Goal: Task Accomplishment & Management: Manage account settings

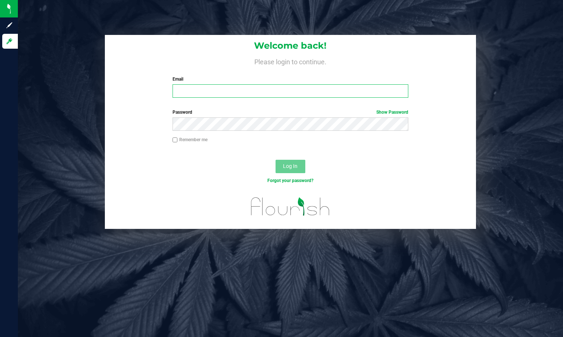
type input "[EMAIL_ADDRESS][DOMAIN_NAME]"
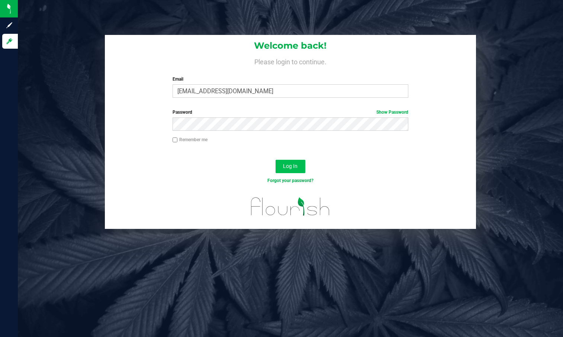
click at [294, 169] on span "Log In" at bounding box center [290, 166] width 15 height 6
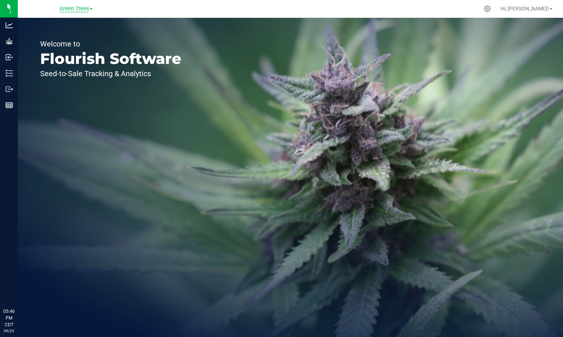
click at [75, 9] on span "Green Trees" at bounding box center [74, 9] width 29 height 7
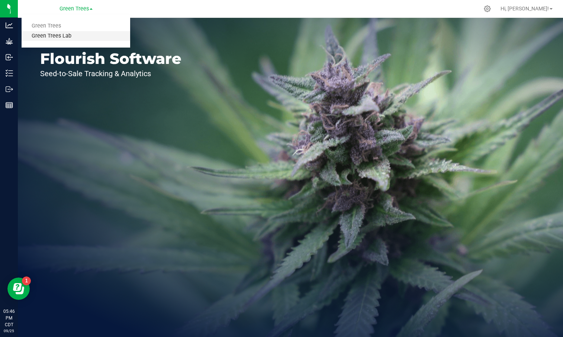
click at [67, 35] on link "Green Trees Lab" at bounding box center [76, 36] width 109 height 10
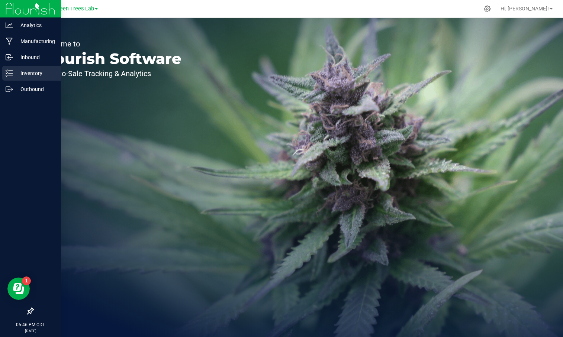
click at [29, 73] on p "Inventory" at bounding box center [35, 73] width 45 height 9
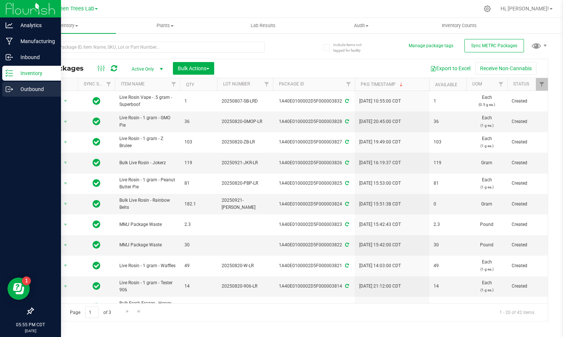
click at [20, 88] on p "Outbound" at bounding box center [35, 89] width 45 height 9
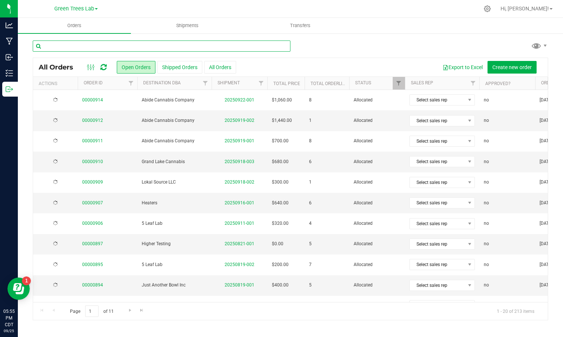
click at [167, 45] on input "text" at bounding box center [162, 46] width 258 height 11
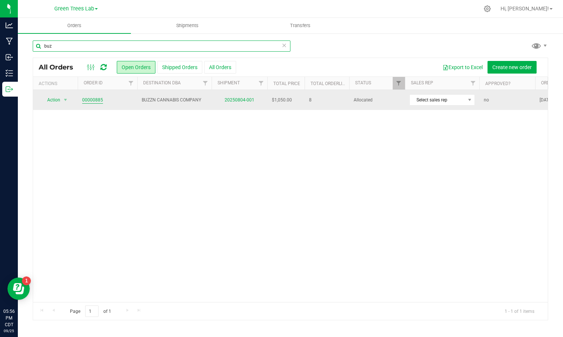
type input "buz"
click at [91, 101] on link "00000885" at bounding box center [92, 100] width 21 height 7
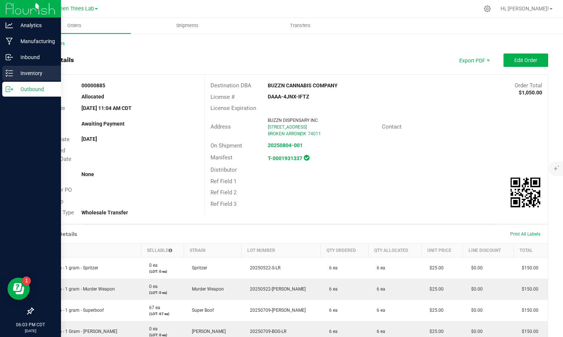
click at [26, 68] on div "Inventory" at bounding box center [31, 73] width 59 height 15
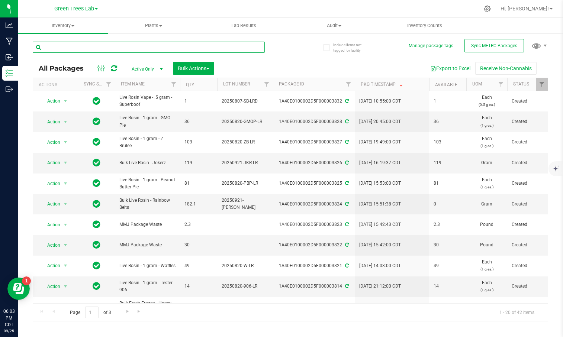
click at [97, 49] on input "text" at bounding box center [149, 47] width 232 height 11
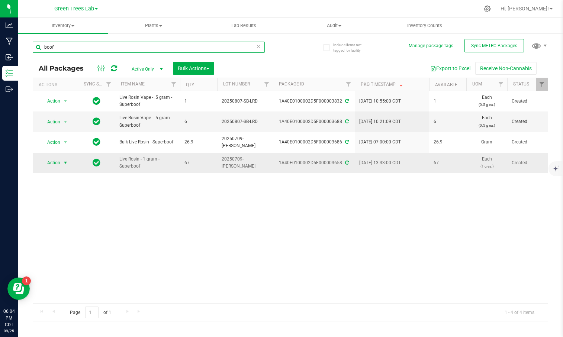
type input "boof"
click at [65, 160] on span "select" at bounding box center [66, 163] width 6 height 6
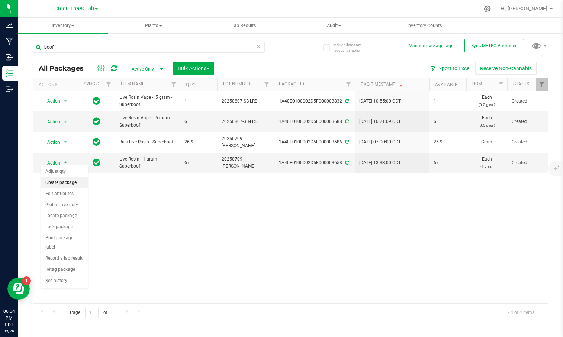
click at [65, 183] on li "Create package" at bounding box center [64, 182] width 47 height 11
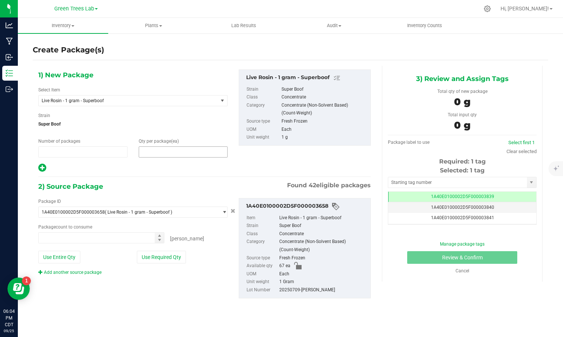
type input "1"
type input "0"
type input "0 ea"
click at [163, 153] on span at bounding box center [183, 152] width 89 height 11
type input "5"
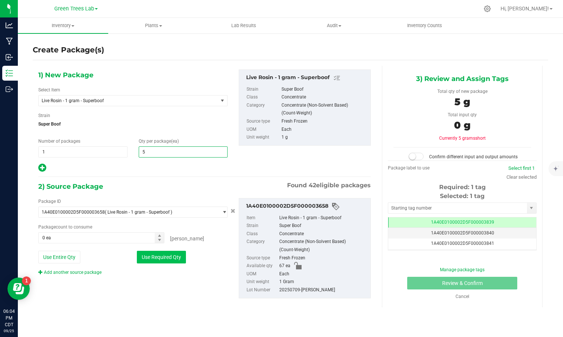
type input "5"
click at [158, 256] on button "Use Required Qty" at bounding box center [161, 257] width 49 height 13
type input "5 ea"
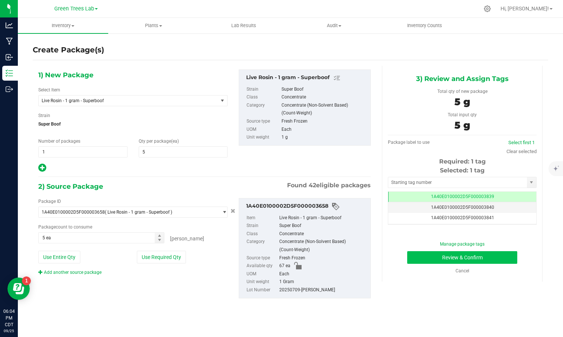
click at [507, 254] on button "Review & Confirm" at bounding box center [462, 257] width 110 height 13
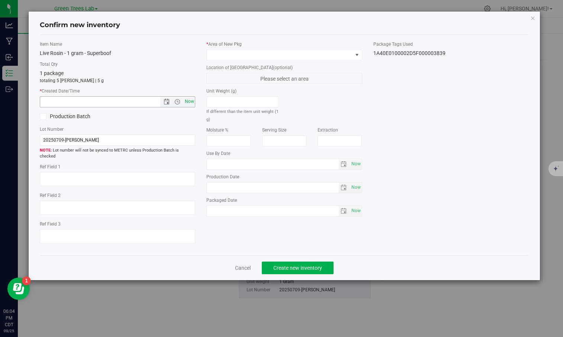
click at [192, 103] on span "Now" at bounding box center [189, 101] width 13 height 11
type input "[DATE] 6:04 PM"
click at [230, 52] on span at bounding box center [279, 55] width 145 height 10
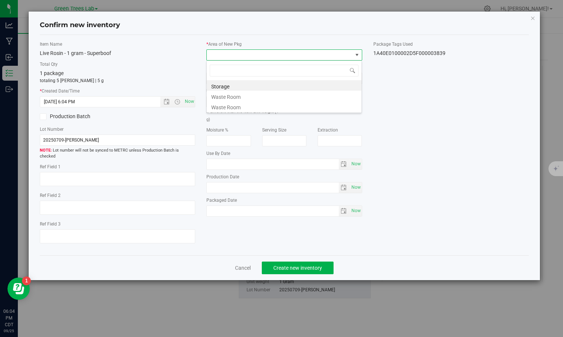
scroll to position [11, 156]
click at [231, 83] on li "Storage" at bounding box center [284, 85] width 155 height 10
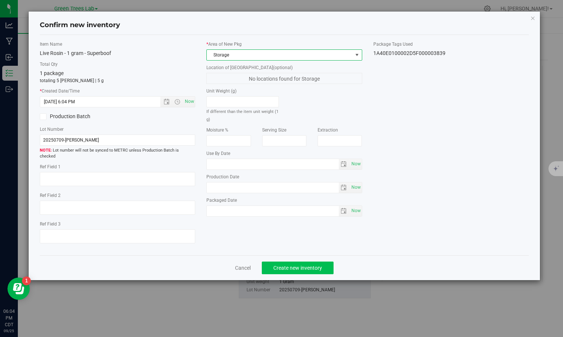
click at [307, 265] on span "Create new inventory" at bounding box center [297, 268] width 49 height 6
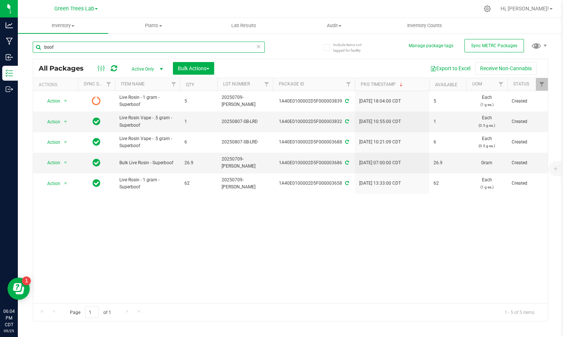
click at [71, 49] on input "boof" at bounding box center [149, 47] width 232 height 11
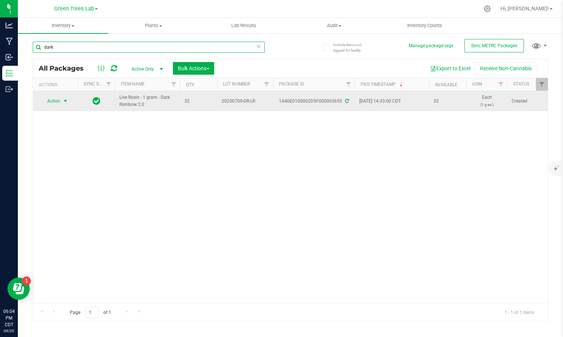
type input "dark"
click at [67, 100] on span "select" at bounding box center [66, 101] width 6 height 6
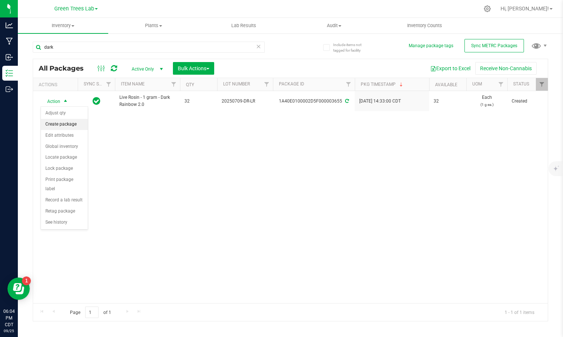
click at [66, 126] on li "Create package" at bounding box center [64, 124] width 47 height 11
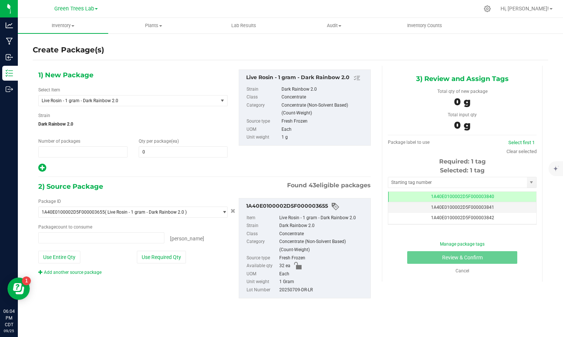
type input "1"
type input "0 ea"
click at [151, 150] on span at bounding box center [183, 152] width 89 height 11
click at [151, 150] on input "text" at bounding box center [183, 152] width 89 height 10
type input "10"
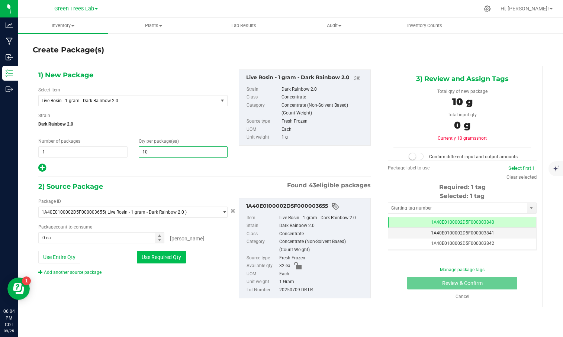
type input "10"
click at [155, 256] on button "Use Required Qty" at bounding box center [161, 257] width 49 height 13
type input "10 ea"
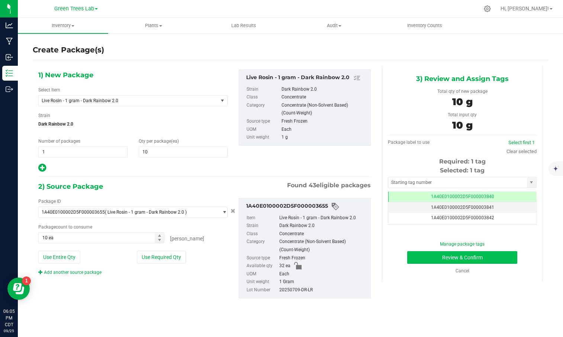
click at [501, 251] on button "Review & Confirm" at bounding box center [462, 257] width 110 height 13
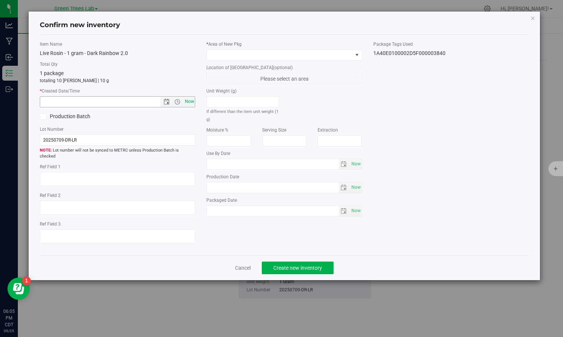
click at [191, 103] on span "Now" at bounding box center [189, 101] width 13 height 11
type input "[DATE] 6:05 PM"
click at [229, 52] on span at bounding box center [279, 55] width 145 height 10
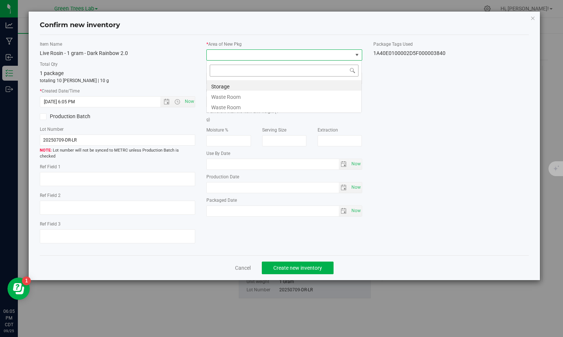
scroll to position [11, 156]
click at [230, 85] on li "Storage" at bounding box center [284, 85] width 155 height 10
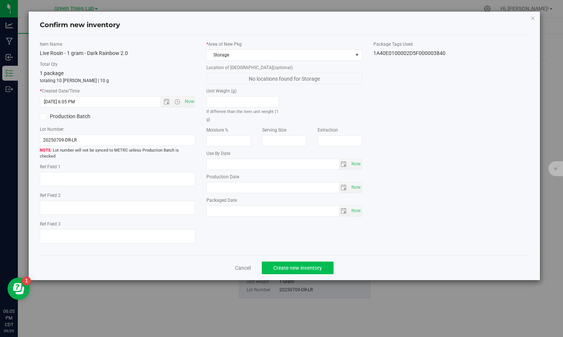
click at [307, 265] on span "Create new inventory" at bounding box center [297, 268] width 49 height 6
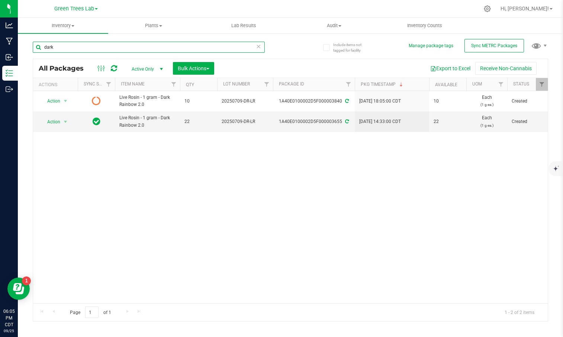
click at [80, 52] on input "dark" at bounding box center [149, 47] width 232 height 11
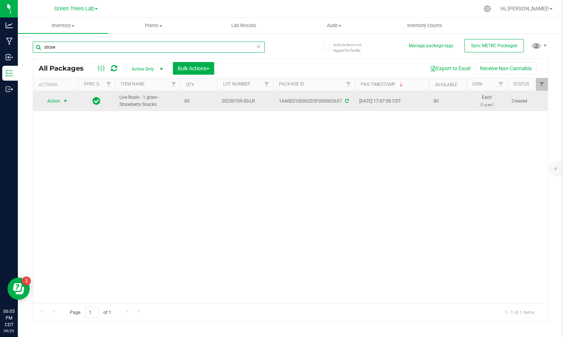
type input "straw"
click at [64, 99] on span "select" at bounding box center [66, 101] width 6 height 6
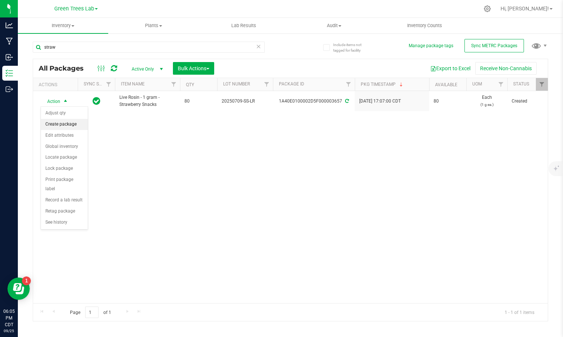
click at [65, 125] on li "Create package" at bounding box center [64, 124] width 47 height 11
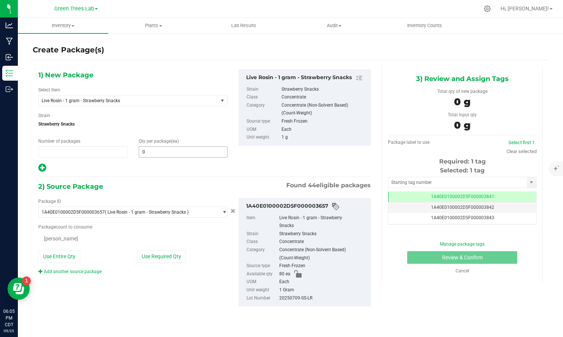
type input "1"
click at [155, 150] on span at bounding box center [183, 152] width 89 height 11
click at [155, 150] on input "text" at bounding box center [183, 152] width 89 height 10
type input "5"
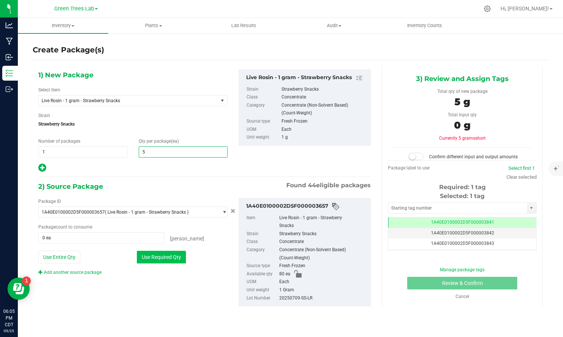
type input "5"
click at [163, 259] on button "Use Required Qty" at bounding box center [161, 257] width 49 height 13
type input "5 ea"
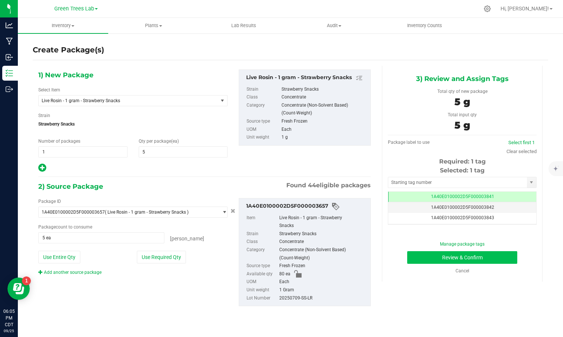
click at [498, 257] on button "Review & Confirm" at bounding box center [462, 257] width 110 height 13
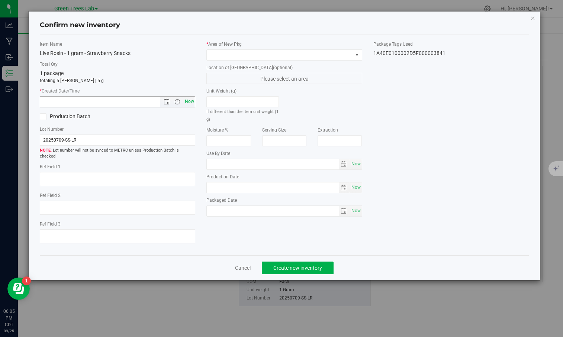
click at [188, 99] on span "Now" at bounding box center [189, 101] width 13 height 11
type input "[DATE] 6:05 PM"
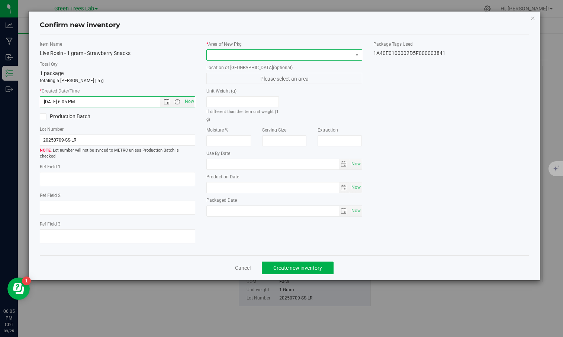
click at [217, 52] on span at bounding box center [279, 55] width 145 height 10
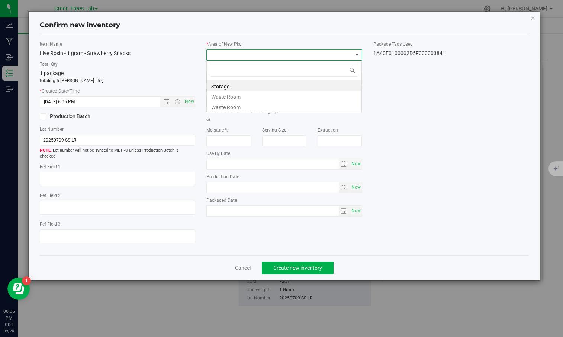
scroll to position [11, 156]
click at [222, 86] on li "Storage" at bounding box center [284, 85] width 155 height 10
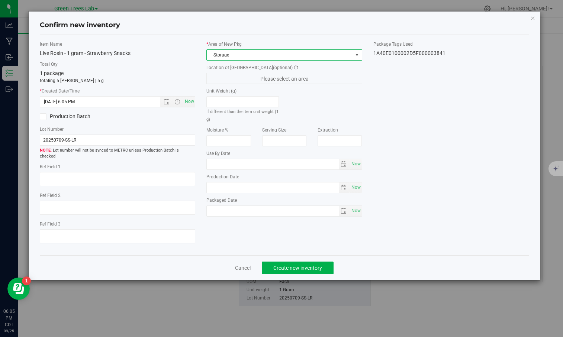
click at [222, 86] on div "* Area of [GEOGRAPHIC_DATA] Storage Location of [GEOGRAPHIC_DATA] (optional) Pl…" at bounding box center [284, 131] width 167 height 180
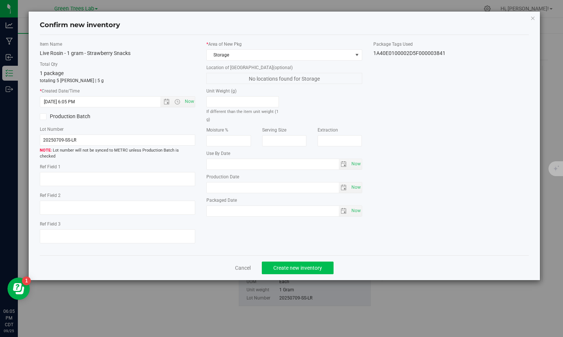
click at [307, 265] on span "Create new inventory" at bounding box center [297, 268] width 49 height 6
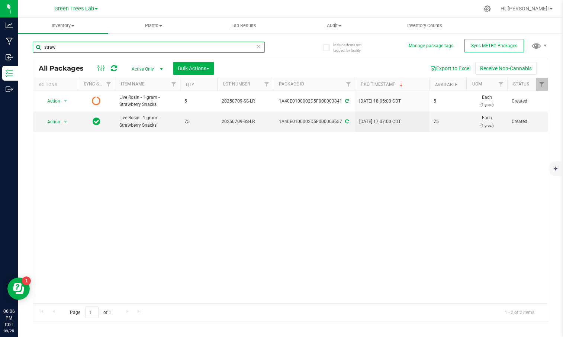
click at [86, 49] on input "straw" at bounding box center [149, 47] width 232 height 11
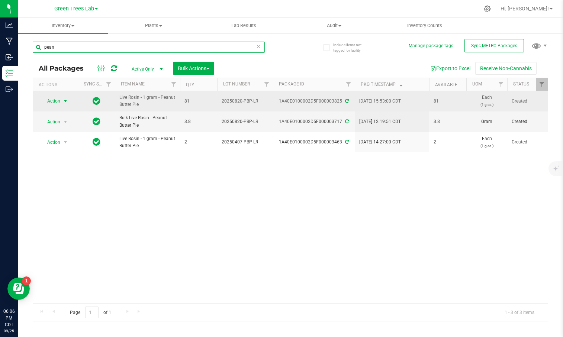
type input "pean"
click at [65, 99] on span "select" at bounding box center [66, 101] width 6 height 6
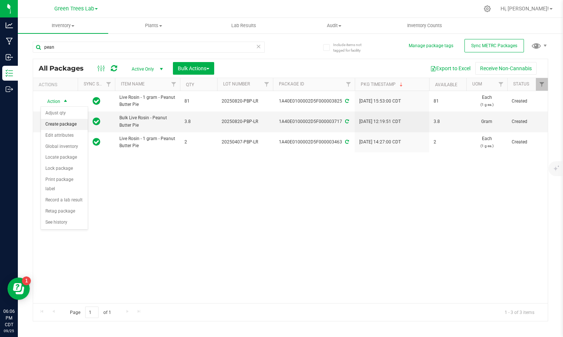
click at [65, 127] on li "Create package" at bounding box center [64, 124] width 47 height 11
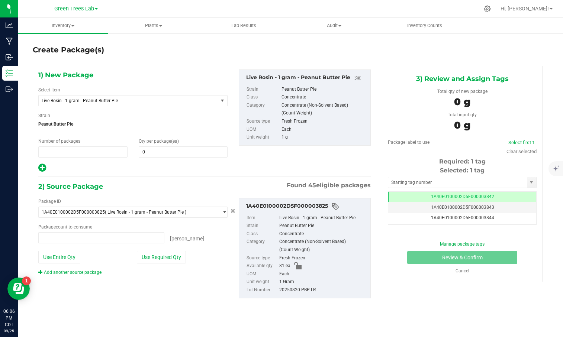
type input "1"
type input "0 ea"
click at [156, 153] on span at bounding box center [183, 152] width 89 height 11
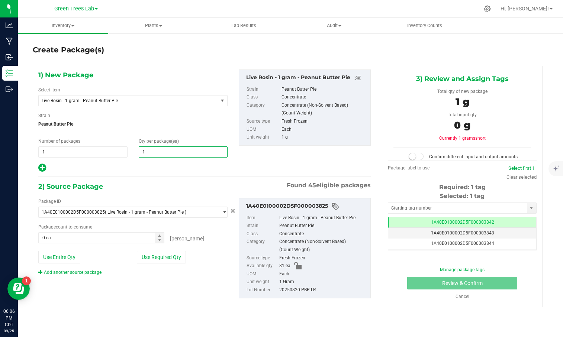
type input "10"
click at [40, 174] on div "1) New Package Select Item Live Rosin - 1 gram - Peanut Butter Pie 1/2 Gram 510…" at bounding box center [205, 190] width 344 height 249
click at [42, 170] on icon at bounding box center [42, 167] width 8 height 9
type input "10"
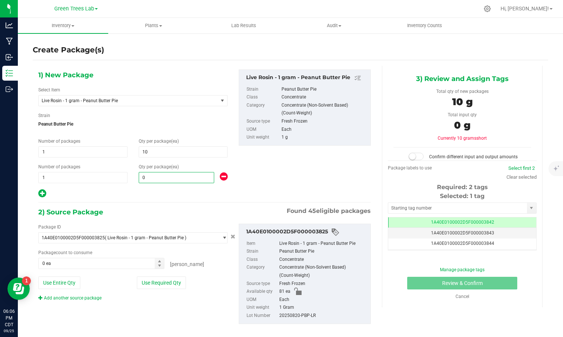
click at [157, 178] on span "0 0" at bounding box center [177, 177] width 76 height 11
click at [157, 178] on input "text" at bounding box center [176, 178] width 75 height 10
type input "5"
click at [162, 286] on button "Use Required Qty" at bounding box center [161, 283] width 49 height 13
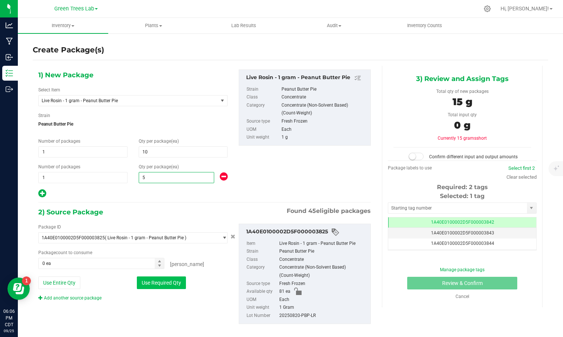
type input "15 ea"
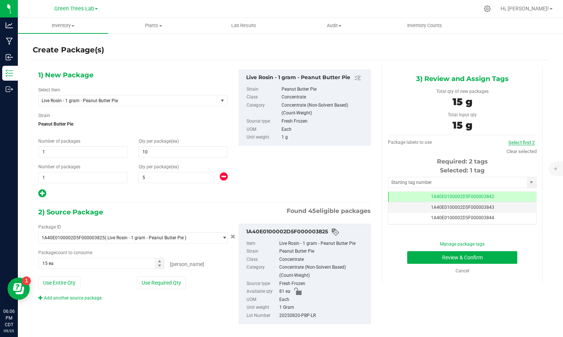
click at [521, 141] on link "Select first 2" at bounding box center [522, 143] width 26 height 6
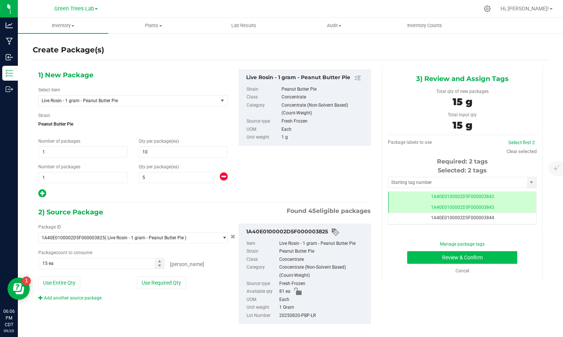
click at [510, 254] on button "Review & Confirm" at bounding box center [462, 257] width 110 height 13
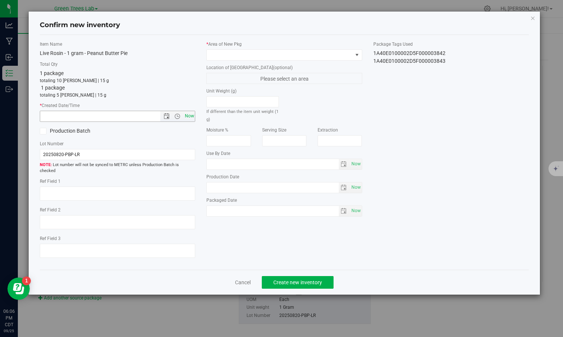
click at [190, 116] on span "Now" at bounding box center [189, 116] width 13 height 11
type input "[DATE] 6:06 PM"
click at [263, 57] on span at bounding box center [279, 55] width 145 height 10
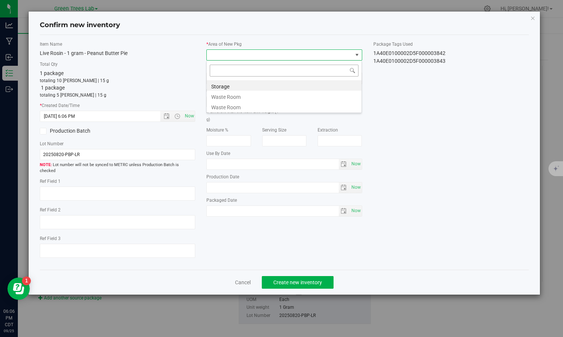
scroll to position [11, 156]
click at [253, 86] on li "Storage" at bounding box center [284, 85] width 155 height 10
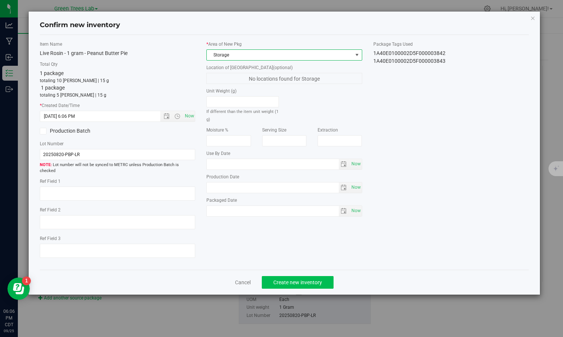
click at [304, 280] on span "Create new inventory" at bounding box center [297, 283] width 49 height 6
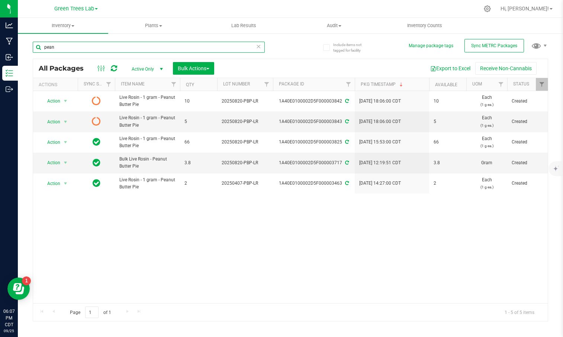
click at [71, 50] on input "pean" at bounding box center [149, 47] width 232 height 11
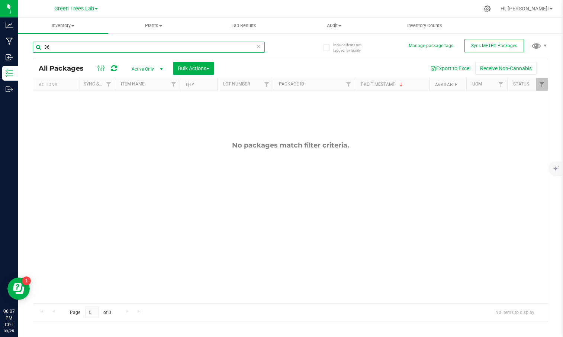
type input "3"
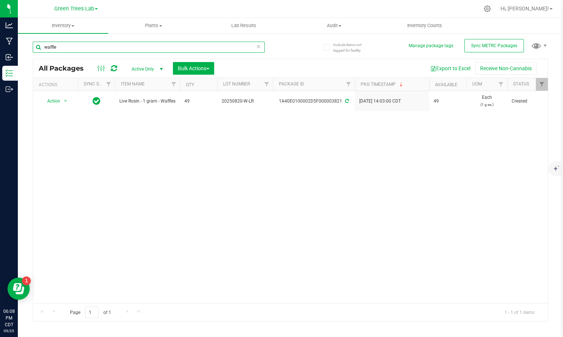
type input "waffle"
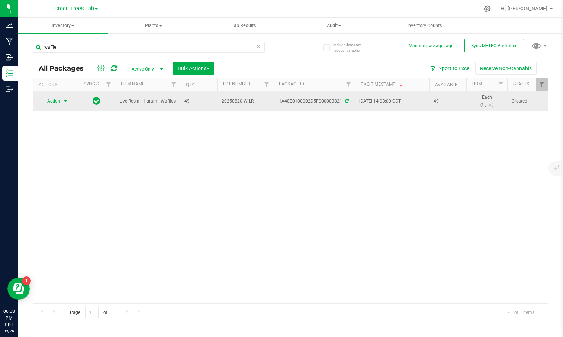
drag, startPoint x: 71, startPoint y: 50, endPoint x: 66, endPoint y: 102, distance: 51.9
click at [66, 102] on span "select" at bounding box center [66, 101] width 6 height 6
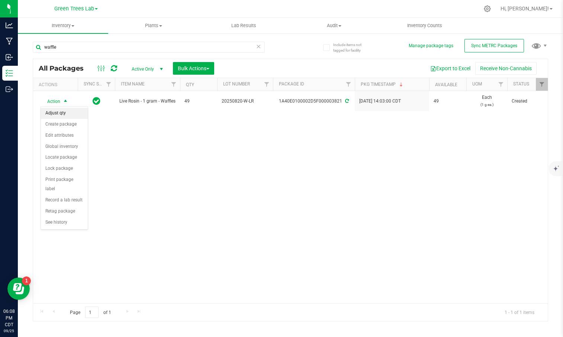
click at [64, 118] on li "Adjust qty" at bounding box center [64, 113] width 47 height 11
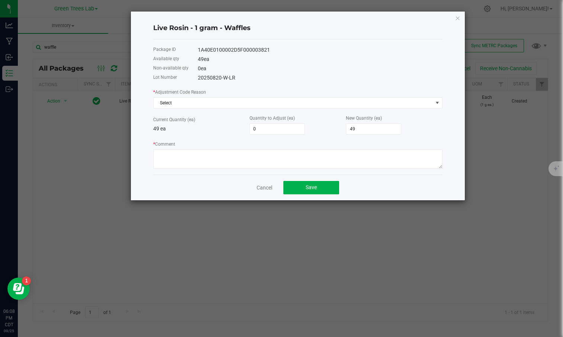
click at [262, 187] on link "Cancel" at bounding box center [265, 187] width 16 height 7
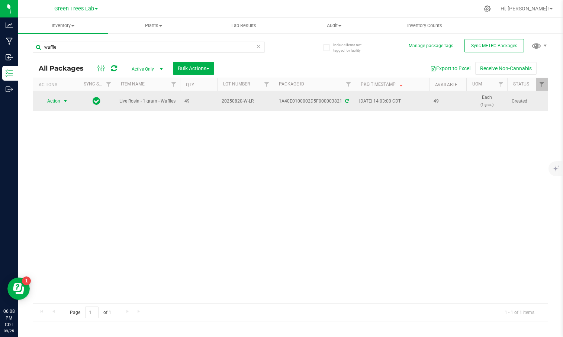
click at [67, 98] on span "select" at bounding box center [65, 101] width 9 height 10
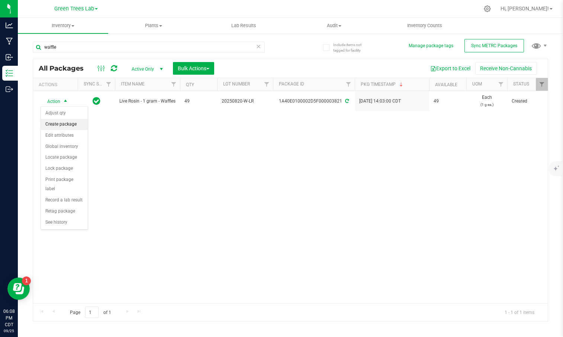
click at [66, 126] on li "Create package" at bounding box center [64, 124] width 47 height 11
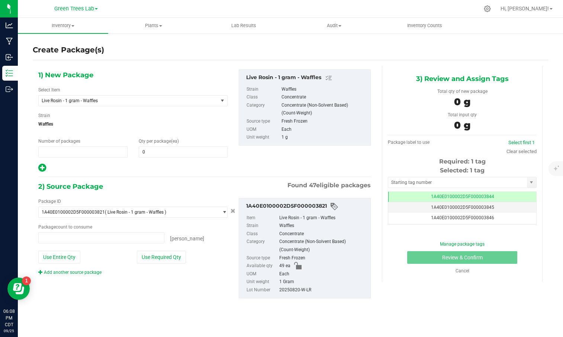
type input "1"
type input "0 ea"
click at [146, 150] on span at bounding box center [183, 152] width 89 height 11
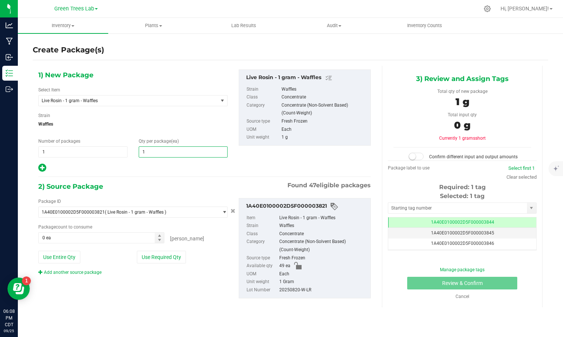
type input "10"
click at [41, 168] on icon at bounding box center [42, 167] width 8 height 9
type input "10"
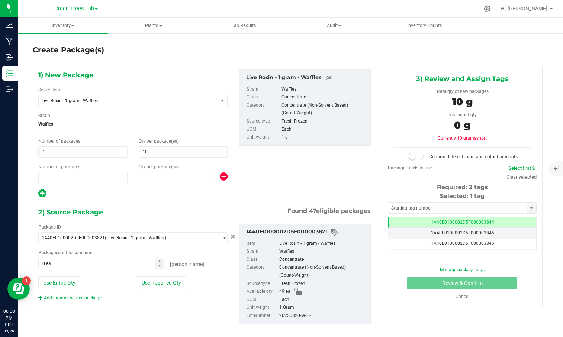
click at [156, 177] on span at bounding box center [177, 177] width 76 height 11
click at [156, 177] on input "text" at bounding box center [176, 178] width 75 height 10
type input "5"
click at [163, 280] on button "Use Required Qty" at bounding box center [161, 283] width 49 height 13
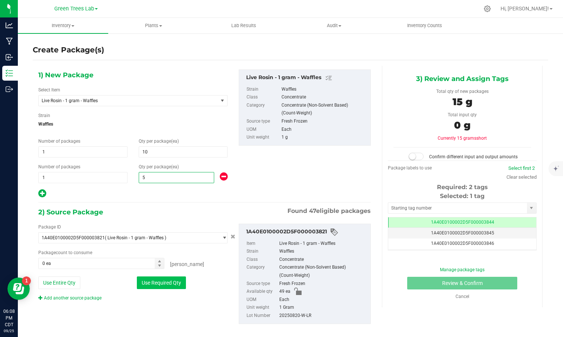
type input "15 ea"
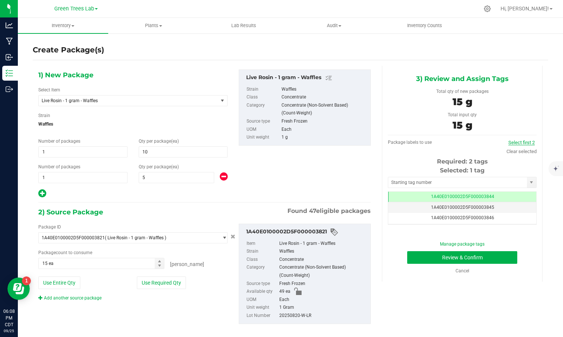
click at [528, 141] on link "Select first 2" at bounding box center [522, 143] width 26 height 6
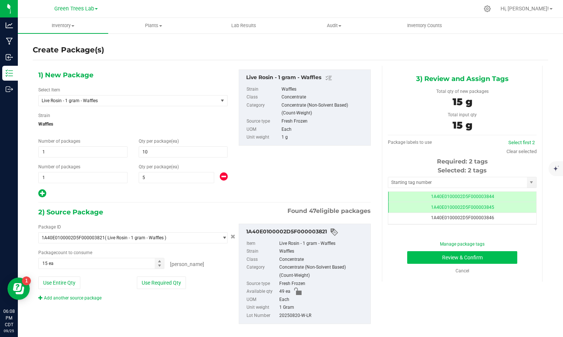
click at [491, 259] on button "Review & Confirm" at bounding box center [462, 257] width 110 height 13
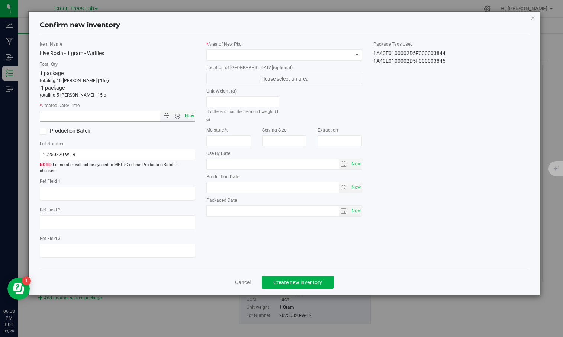
click at [187, 112] on span "Now" at bounding box center [189, 116] width 13 height 11
type input "[DATE] 6:08 PM"
click at [236, 51] on span at bounding box center [279, 55] width 145 height 10
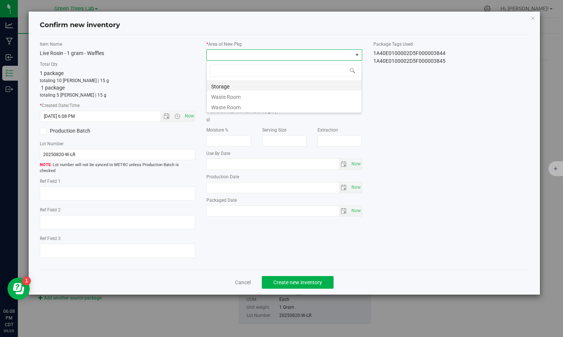
scroll to position [11, 156]
click at [233, 84] on li "Storage" at bounding box center [284, 85] width 155 height 10
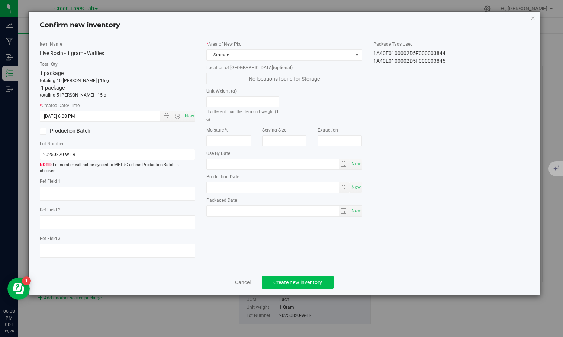
click at [306, 280] on span "Create new inventory" at bounding box center [297, 283] width 49 height 6
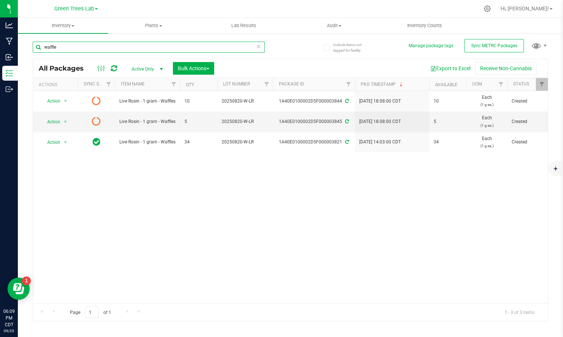
click at [69, 49] on input "waffle" at bounding box center [149, 47] width 232 height 11
click at [68, 49] on input "waffle" at bounding box center [149, 47] width 232 height 11
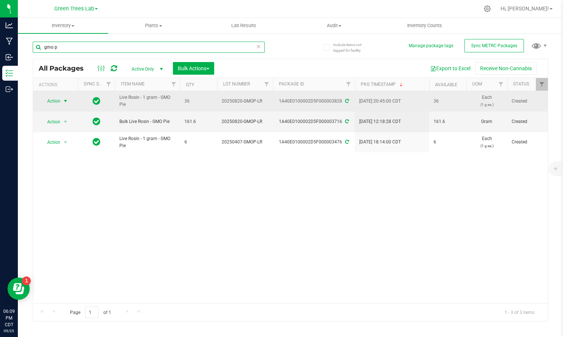
type input "gmo p"
click at [66, 100] on span "select" at bounding box center [66, 101] width 6 height 6
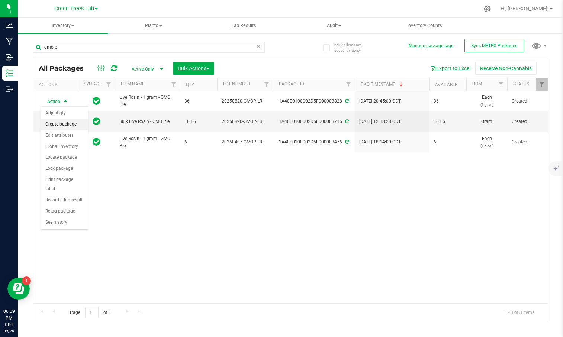
click at [66, 124] on li "Create package" at bounding box center [64, 124] width 47 height 11
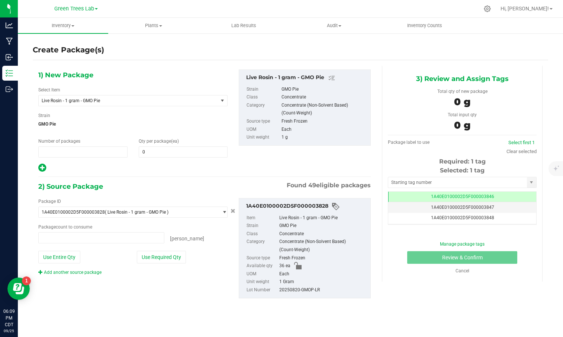
type input "1"
type input "0 ea"
click at [146, 151] on span at bounding box center [183, 152] width 89 height 11
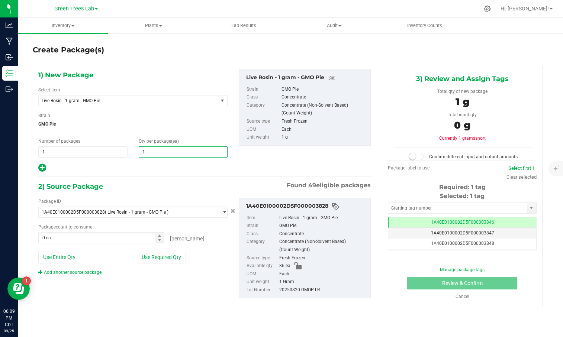
type input "10"
click at [41, 166] on icon at bounding box center [42, 167] width 8 height 9
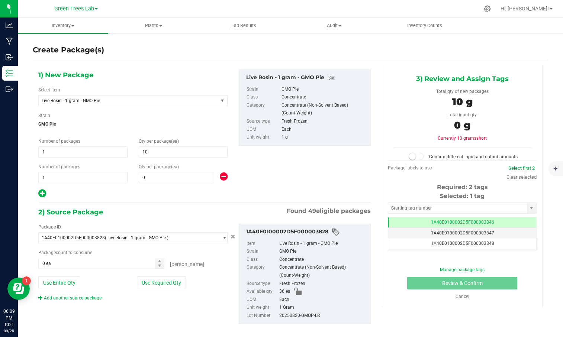
type input "10"
click at [143, 174] on span at bounding box center [177, 177] width 76 height 11
click at [143, 174] on input "text" at bounding box center [176, 178] width 75 height 10
type input "5"
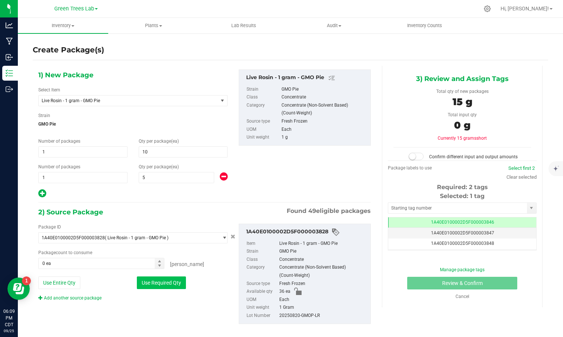
click at [161, 279] on button "Use Required Qty" at bounding box center [161, 283] width 49 height 13
type input "15 ea"
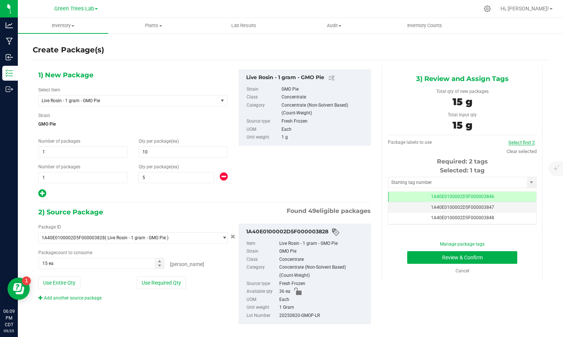
click at [520, 143] on link "Select first 2" at bounding box center [522, 143] width 26 height 6
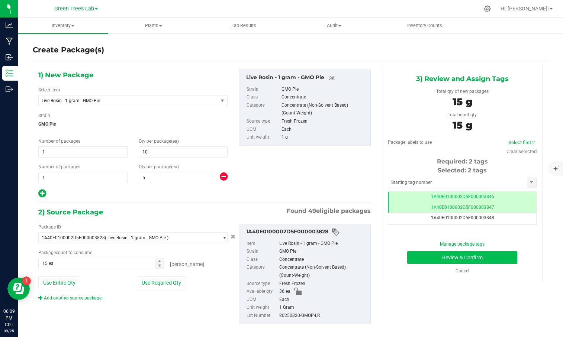
click at [501, 251] on button "Review & Confirm" at bounding box center [462, 257] width 110 height 13
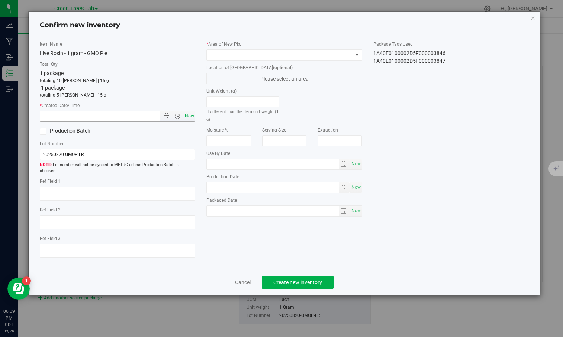
click at [191, 116] on span "Now" at bounding box center [189, 116] width 13 height 11
type input "[DATE] 6:09 PM"
click at [239, 55] on span at bounding box center [279, 55] width 145 height 10
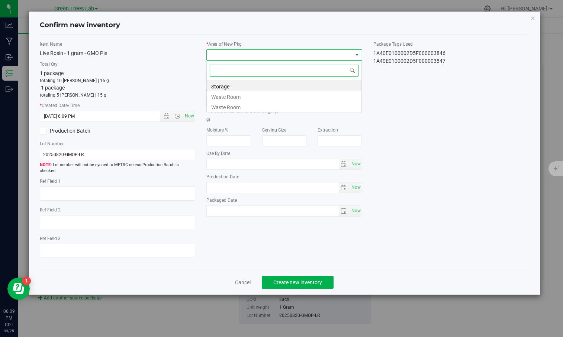
scroll to position [11, 156]
click at [234, 85] on li "Storage" at bounding box center [284, 85] width 155 height 10
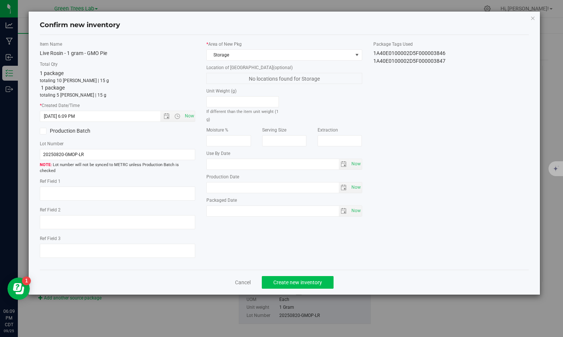
click at [323, 279] on button "Create new inventory" at bounding box center [298, 282] width 72 height 13
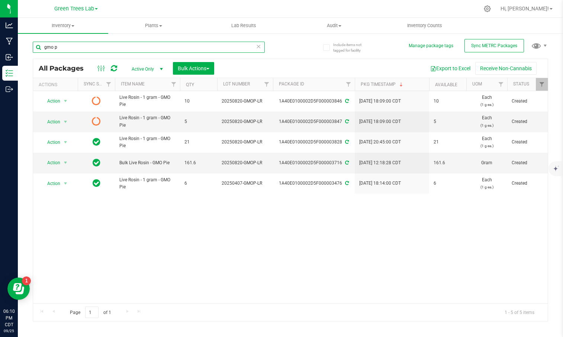
click at [62, 49] on input "gmo p" at bounding box center [149, 47] width 232 height 11
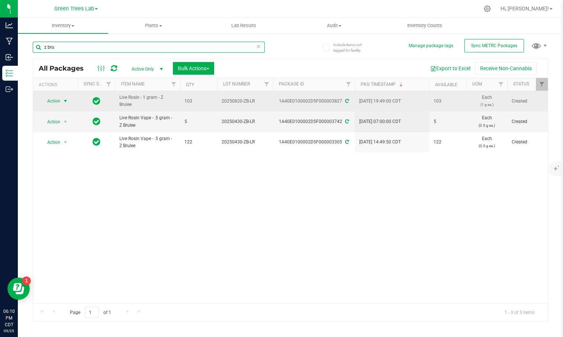
type input "z bru"
click at [65, 101] on span "select" at bounding box center [66, 101] width 6 height 6
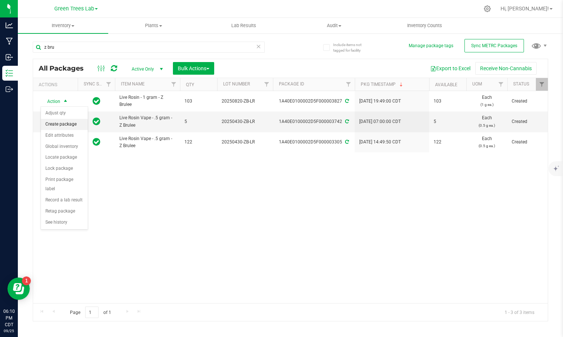
click at [64, 126] on li "Create package" at bounding box center [64, 124] width 47 height 11
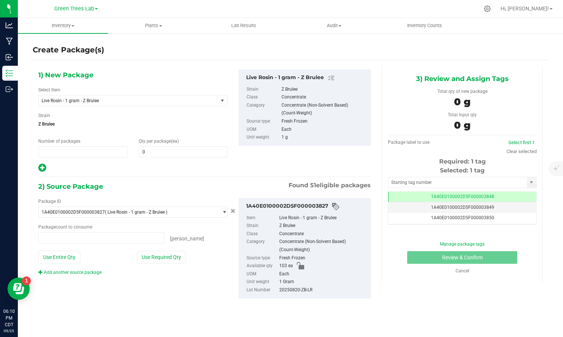
type input "1"
type input "0 ea"
click at [153, 149] on span at bounding box center [183, 152] width 89 height 11
type input "10"
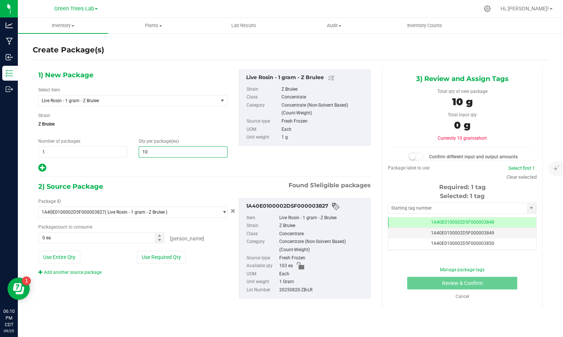
click at [41, 168] on icon at bounding box center [42, 167] width 8 height 9
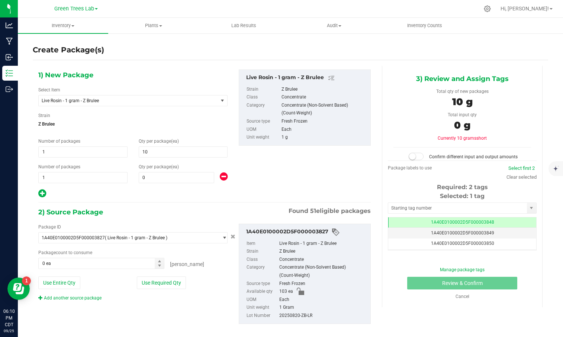
type input "10"
click at [160, 180] on span at bounding box center [177, 177] width 76 height 11
click at [160, 180] on input "text" at bounding box center [176, 178] width 75 height 10
type input "5"
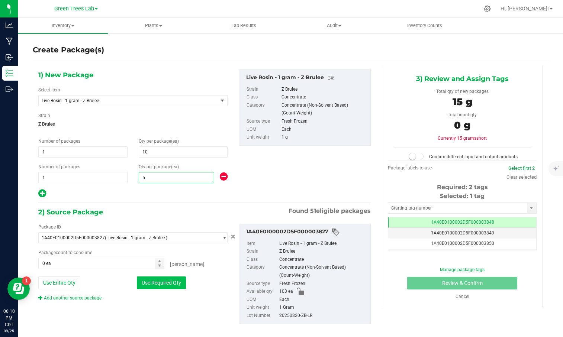
click at [151, 284] on button "Use Required Qty" at bounding box center [161, 283] width 49 height 13
type input "15 ea"
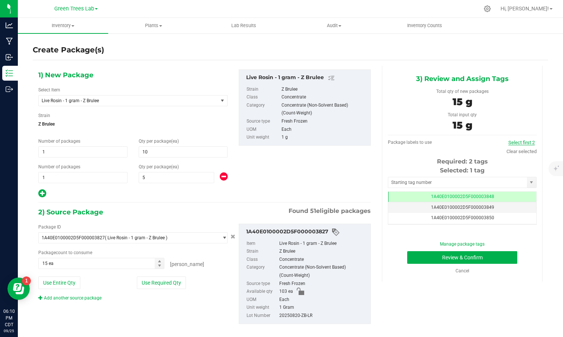
click at [522, 143] on link "Select first 2" at bounding box center [522, 143] width 26 height 6
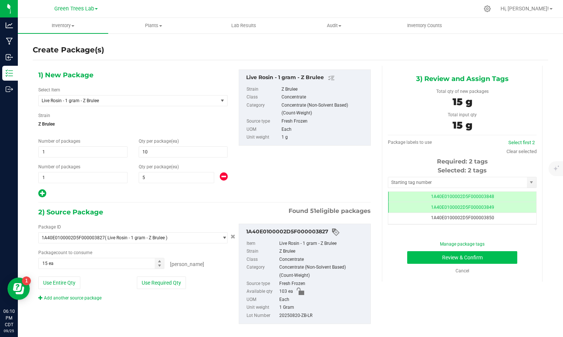
click at [501, 256] on button "Review & Confirm" at bounding box center [462, 257] width 110 height 13
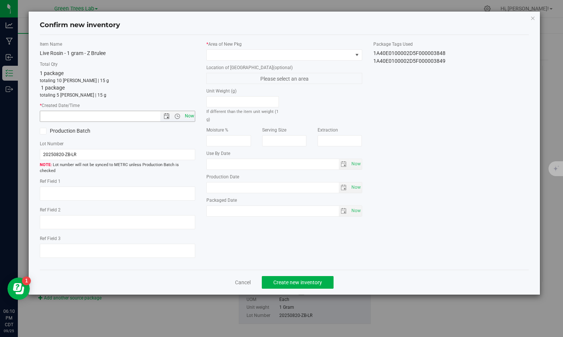
click at [190, 116] on span "Now" at bounding box center [189, 116] width 13 height 11
type input "[DATE] 6:10 PM"
click at [224, 55] on span at bounding box center [279, 55] width 145 height 10
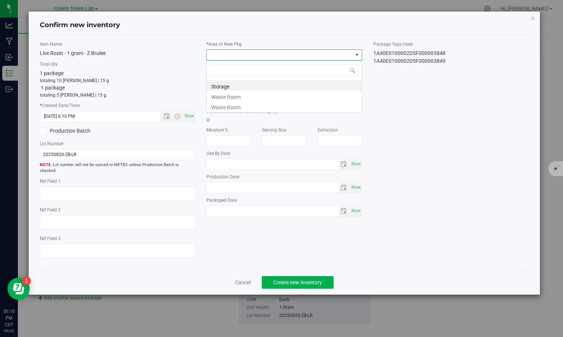
scroll to position [11, 156]
click at [222, 86] on li "Storage" at bounding box center [284, 85] width 155 height 10
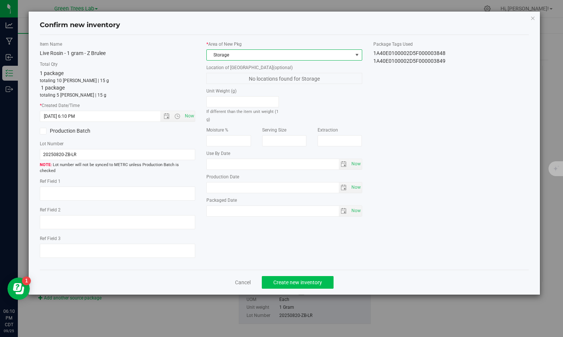
click at [306, 280] on span "Create new inventory" at bounding box center [297, 283] width 49 height 6
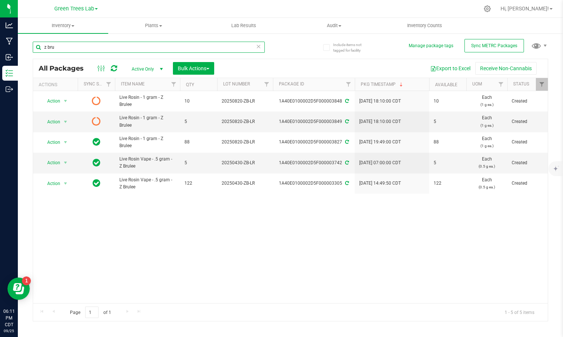
click at [76, 45] on input "z bru" at bounding box center [149, 47] width 232 height 11
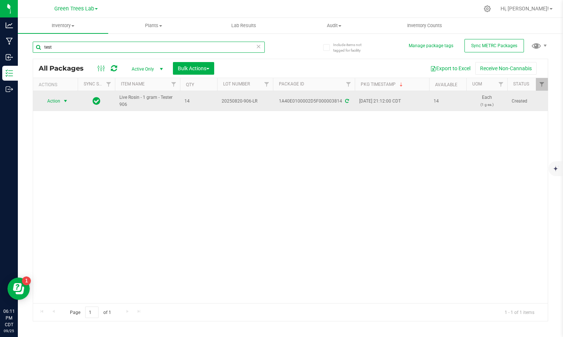
type input "test"
click at [65, 100] on span "select" at bounding box center [66, 101] width 6 height 6
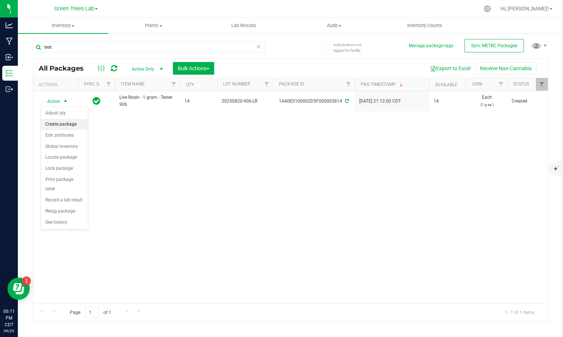
click at [66, 124] on li "Create package" at bounding box center [64, 124] width 47 height 11
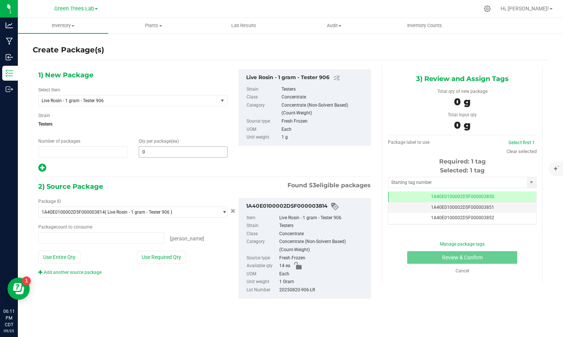
type input "1"
type input "0 ea"
click at [164, 150] on span at bounding box center [183, 152] width 89 height 11
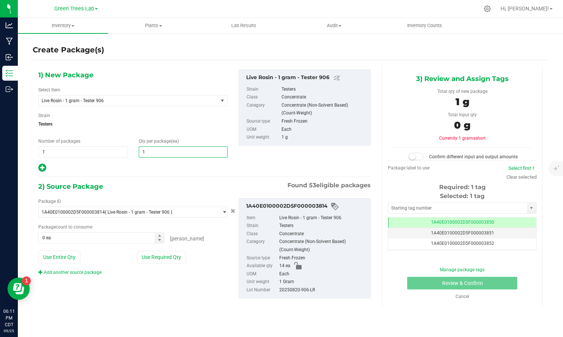
type input "10"
click at [162, 257] on button "Use Required Qty" at bounding box center [161, 257] width 49 height 13
type input "10 ea"
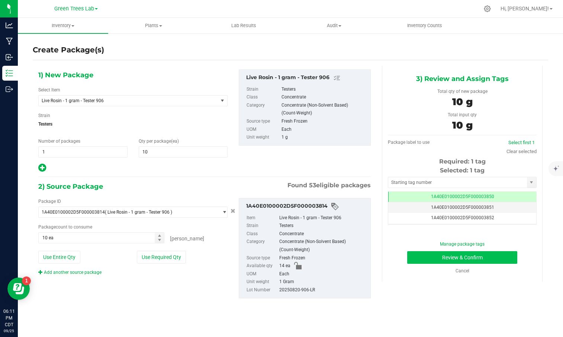
click at [487, 253] on button "Review & Confirm" at bounding box center [462, 257] width 110 height 13
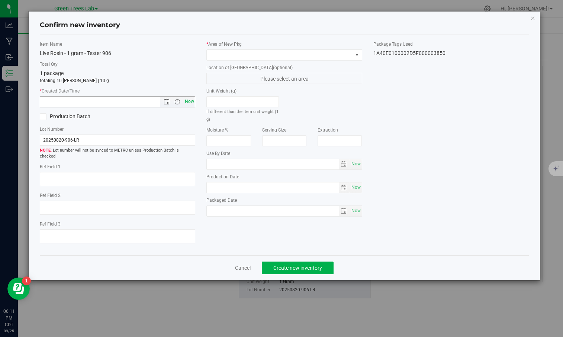
click at [188, 98] on span "Now" at bounding box center [189, 101] width 13 height 11
type input "[DATE] 6:11 PM"
click at [229, 52] on span at bounding box center [279, 55] width 145 height 10
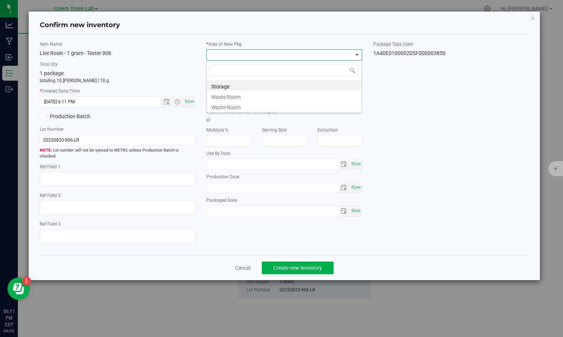
scroll to position [11, 156]
click at [223, 85] on li "Storage" at bounding box center [284, 85] width 155 height 10
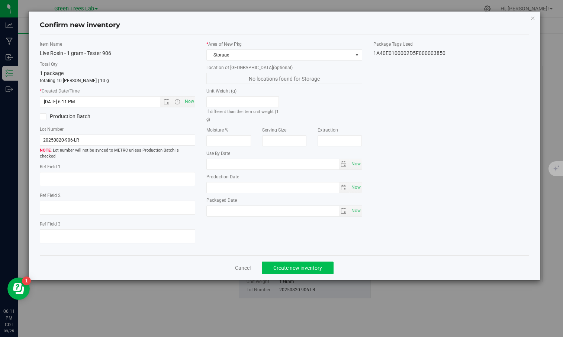
click at [303, 265] on span "Create new inventory" at bounding box center [297, 268] width 49 height 6
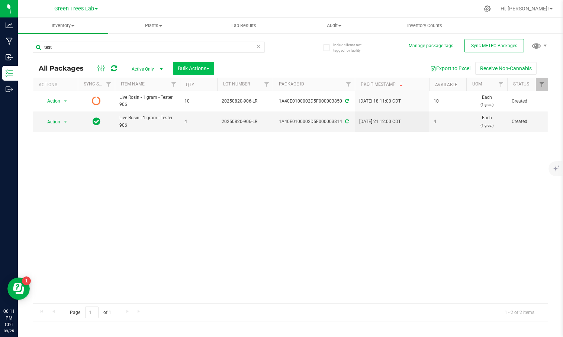
click at [204, 74] on button "Bulk Actions" at bounding box center [193, 68] width 41 height 13
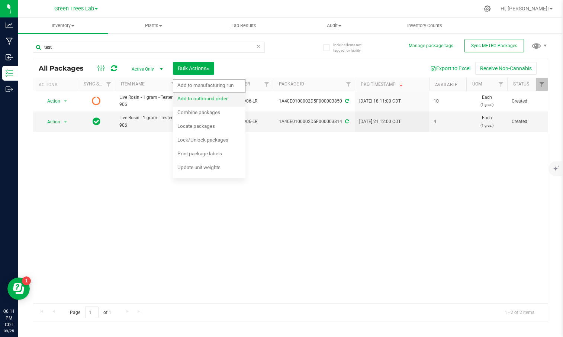
click at [202, 101] on span "Add to outbound order" at bounding box center [202, 99] width 51 height 6
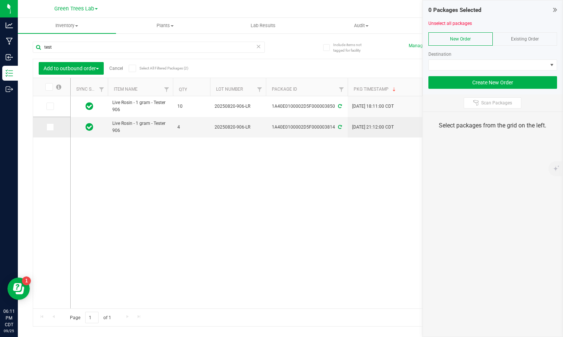
click at [47, 124] on span at bounding box center [50, 127] width 7 height 7
click at [0, 0] on input "checkbox" at bounding box center [0, 0] width 0 height 0
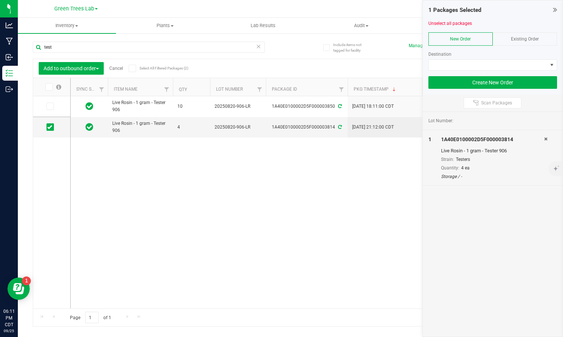
click at [257, 45] on icon at bounding box center [258, 46] width 5 height 9
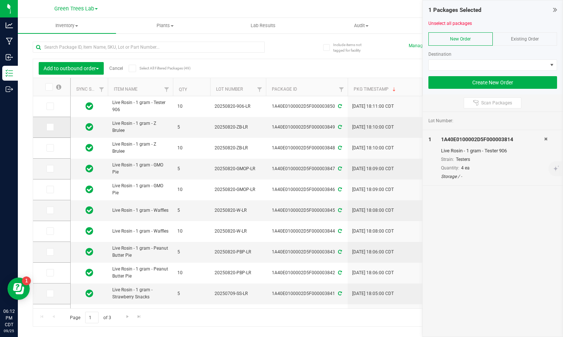
click at [47, 127] on icon at bounding box center [49, 127] width 5 height 0
click at [0, 0] on input "checkbox" at bounding box center [0, 0] width 0 height 0
click at [47, 169] on icon at bounding box center [49, 169] width 5 height 0
click at [0, 0] on input "checkbox" at bounding box center [0, 0] width 0 height 0
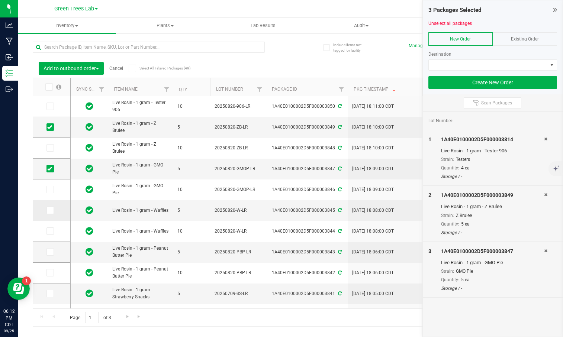
click at [47, 211] on icon at bounding box center [49, 211] width 5 height 0
click at [0, 0] on input "checkbox" at bounding box center [0, 0] width 0 height 0
click at [47, 252] on icon at bounding box center [49, 252] width 5 height 0
click at [0, 0] on input "checkbox" at bounding box center [0, 0] width 0 height 0
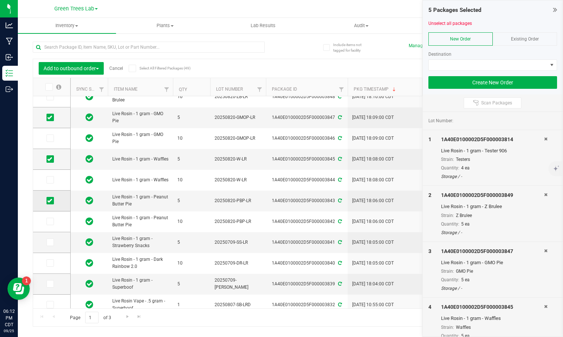
scroll to position [59, 0]
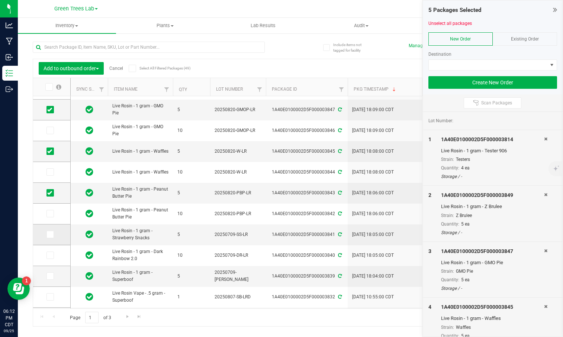
click at [47, 235] on icon at bounding box center [49, 235] width 5 height 0
click at [0, 0] on input "checkbox" at bounding box center [0, 0] width 0 height 0
click at [47, 276] on icon at bounding box center [49, 276] width 5 height 0
click at [0, 0] on input "checkbox" at bounding box center [0, 0] width 0 height 0
click at [490, 64] on span at bounding box center [488, 65] width 119 height 10
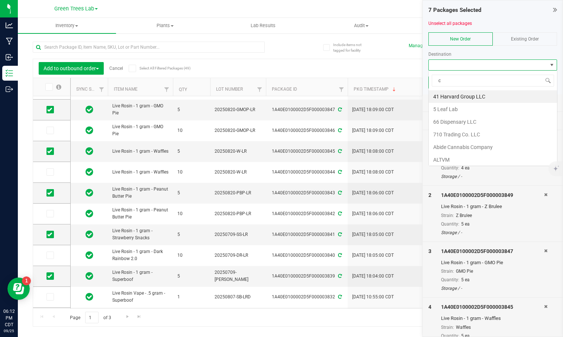
scroll to position [11, 129]
type input "cry"
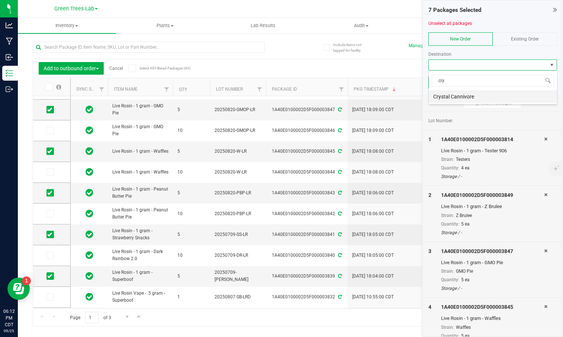
click at [476, 94] on li "Crystal Cannivore" at bounding box center [493, 96] width 128 height 13
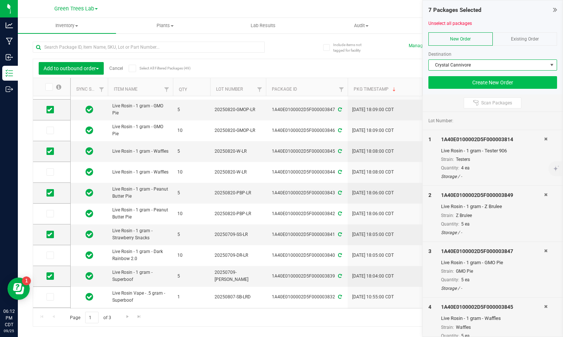
click at [497, 83] on button "Create New Order" at bounding box center [493, 82] width 129 height 13
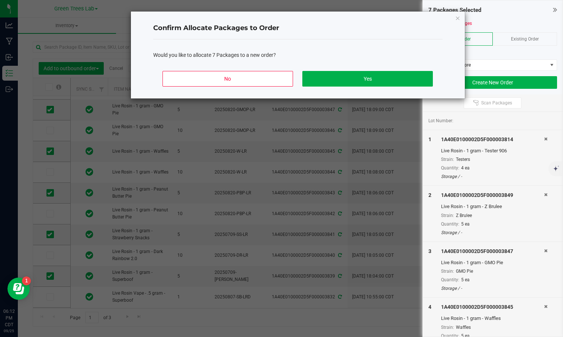
drag, startPoint x: 415, startPoint y: 72, endPoint x: 400, endPoint y: 84, distance: 19.6
click at [415, 72] on button "Yes" at bounding box center [367, 79] width 130 height 16
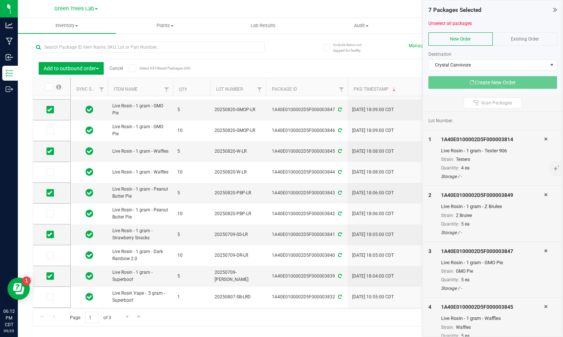
click at [400, 84] on th "Pkg Timestamp" at bounding box center [385, 87] width 74 height 18
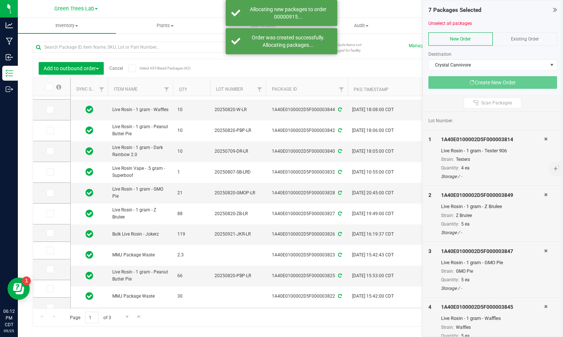
scroll to position [0, 0]
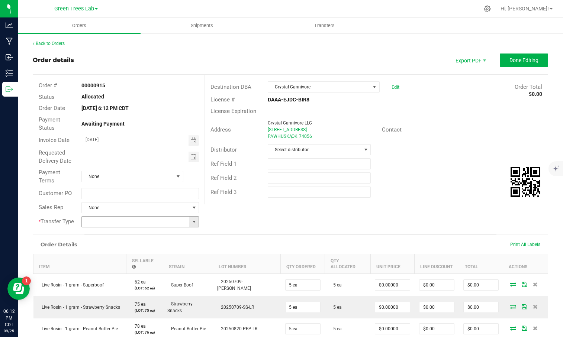
click at [192, 222] on span at bounding box center [194, 222] width 6 height 6
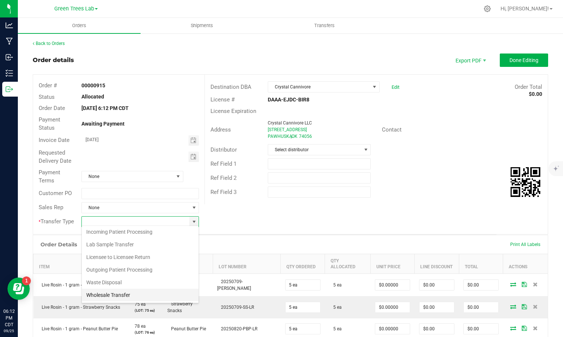
scroll to position [14, 0]
click at [142, 293] on li "Wholesale Transfer" at bounding box center [140, 295] width 117 height 13
type input "Wholesale Transfer"
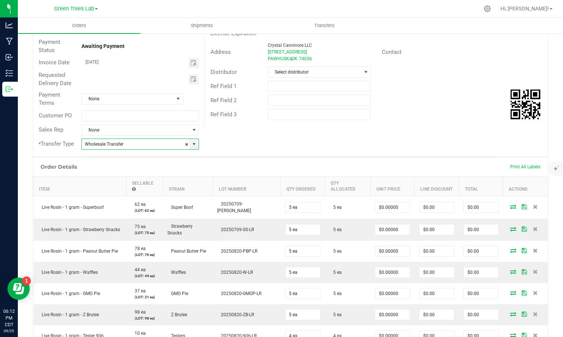
scroll to position [95, 0]
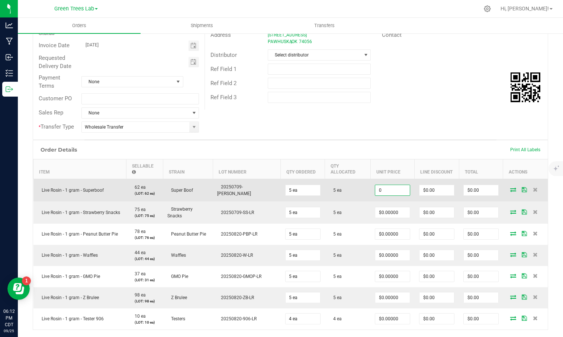
click at [379, 185] on input "0" at bounding box center [392, 190] width 35 height 10
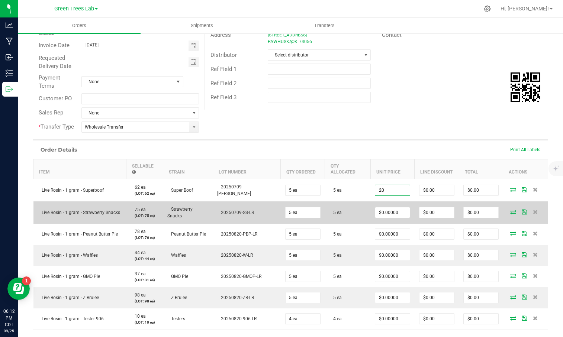
type input "$20.00000"
type input "$100.00"
click at [379, 208] on input "0" at bounding box center [392, 213] width 35 height 10
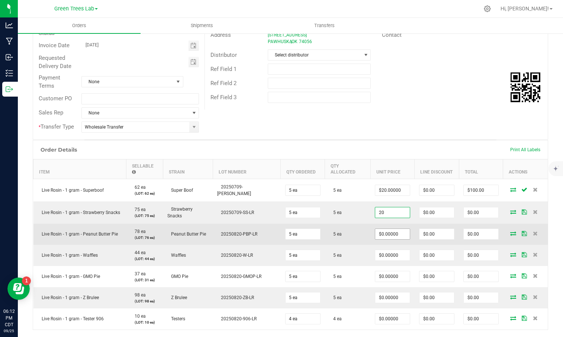
type input "$20.00000"
type input "$100.00"
click at [376, 229] on input "0" at bounding box center [392, 234] width 35 height 10
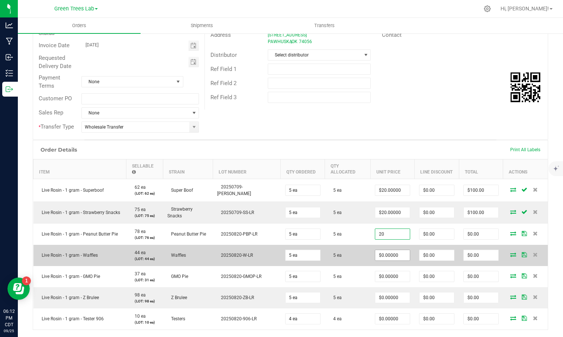
type input "$20.00000"
type input "$100.00"
click at [375, 250] on input "0" at bounding box center [392, 255] width 35 height 10
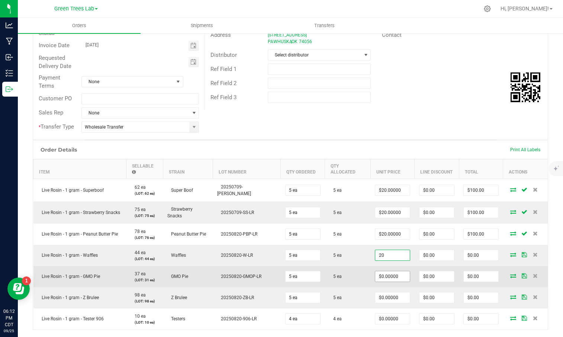
type input "$20.00000"
type input "$100.00"
click at [375, 272] on input "0" at bounding box center [392, 277] width 35 height 10
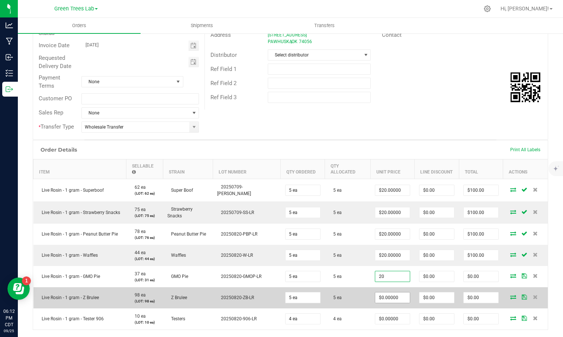
type input "$20.00000"
type input "$100.00"
click at [376, 293] on input "0" at bounding box center [392, 298] width 35 height 10
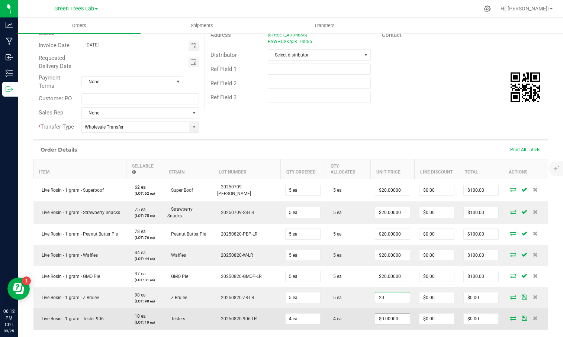
type input "$20.00000"
type input "$100.00"
click at [378, 314] on input "0" at bounding box center [392, 319] width 35 height 10
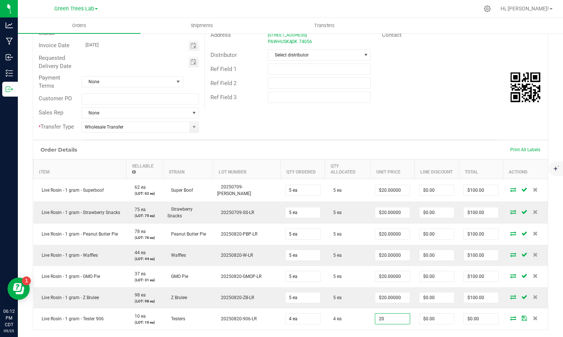
type input "$20.00000"
type input "$80.00"
click at [353, 335] on div "Order Details Print All Labels Item Sellable Strain Lot Number Qty Ordered Qty …" at bounding box center [291, 249] width 516 height 219
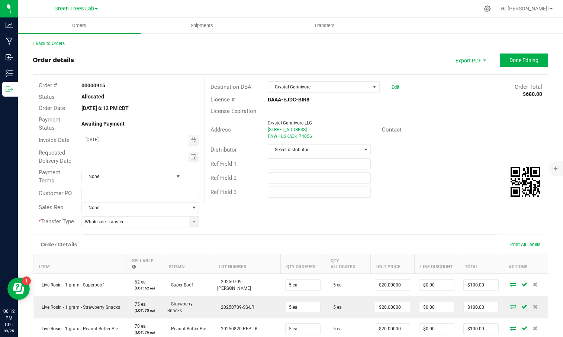
scroll to position [0, 0]
click at [533, 61] on span "Done Editing" at bounding box center [524, 60] width 29 height 6
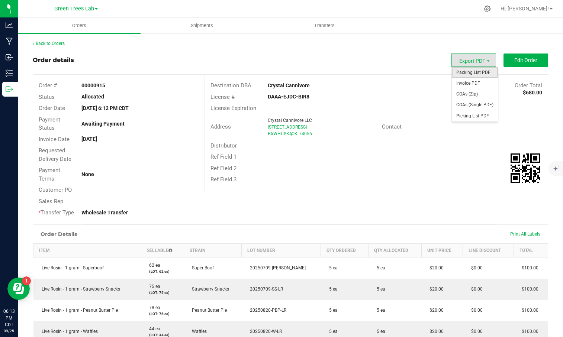
click at [467, 74] on span "Packing List PDF" at bounding box center [475, 72] width 46 height 11
click at [467, 81] on span "Invoice PDF" at bounding box center [475, 83] width 46 height 11
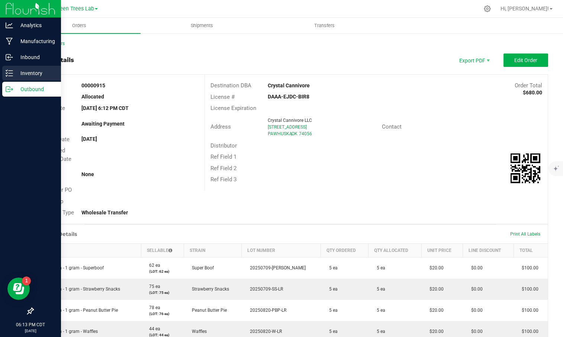
click at [31, 71] on p "Inventory" at bounding box center [35, 73] width 45 height 9
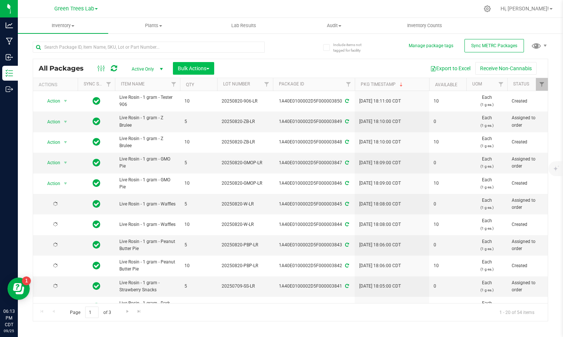
click at [209, 68] on span "button" at bounding box center [207, 68] width 3 height 1
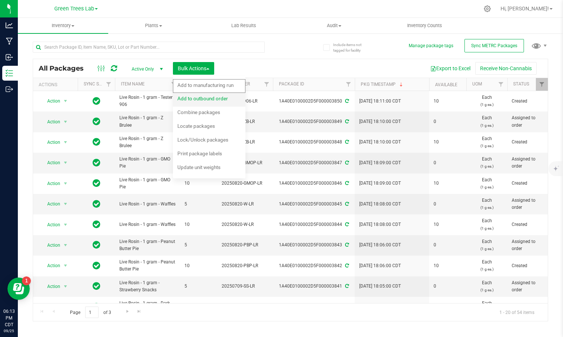
click at [205, 100] on span "Add to outbound order" at bounding box center [202, 99] width 51 height 6
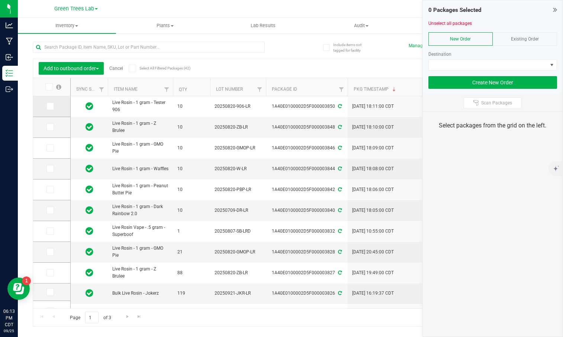
click at [47, 106] on icon at bounding box center [49, 106] width 5 height 0
click at [0, 0] on input "checkbox" at bounding box center [0, 0] width 0 height 0
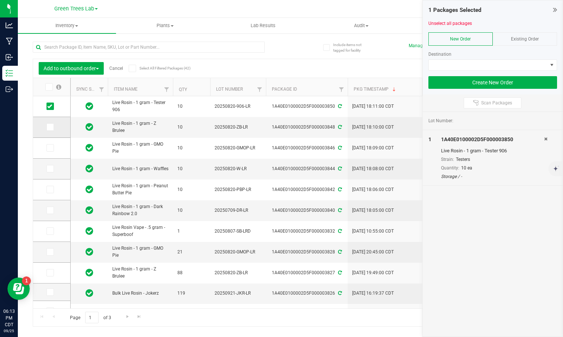
click at [47, 130] on span at bounding box center [50, 127] width 7 height 7
click at [0, 0] on input "checkbox" at bounding box center [0, 0] width 0 height 0
click at [47, 148] on icon at bounding box center [49, 148] width 5 height 0
click at [0, 0] on input "checkbox" at bounding box center [0, 0] width 0 height 0
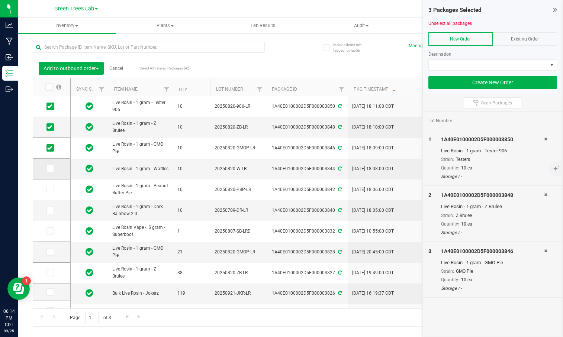
click at [47, 169] on icon at bounding box center [49, 169] width 5 height 0
click at [0, 0] on input "checkbox" at bounding box center [0, 0] width 0 height 0
click at [47, 190] on icon at bounding box center [49, 190] width 5 height 0
click at [0, 0] on input "checkbox" at bounding box center [0, 0] width 0 height 0
click at [47, 211] on icon at bounding box center [49, 211] width 5 height 0
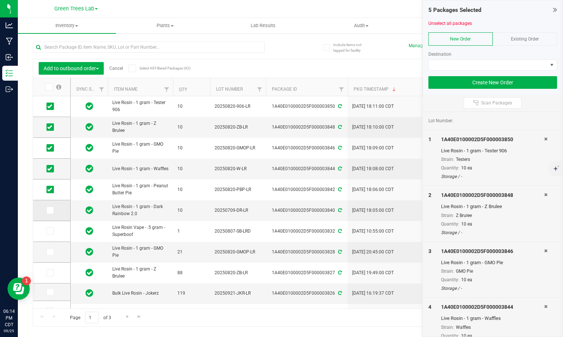
click at [0, 0] on input "checkbox" at bounding box center [0, 0] width 0 height 0
click at [488, 61] on span at bounding box center [488, 65] width 119 height 10
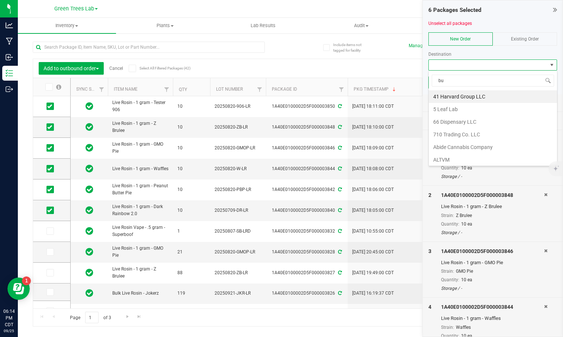
scroll to position [11, 129]
type input "buz"
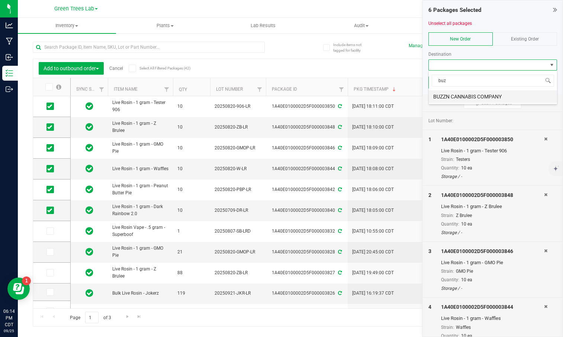
click at [476, 96] on li "BUZZN CANNABIS COMPANY" at bounding box center [493, 96] width 128 height 13
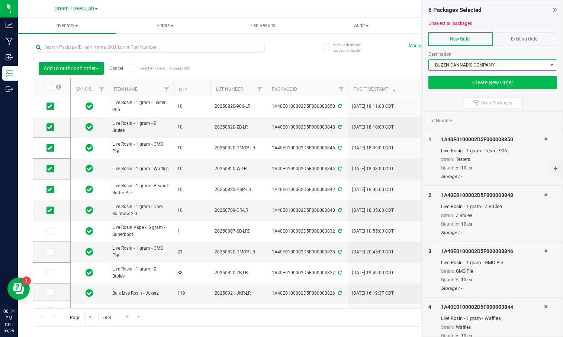
click at [490, 83] on button "Create New Order" at bounding box center [493, 82] width 129 height 13
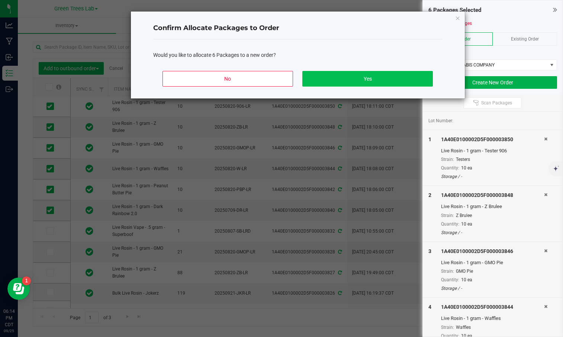
click at [398, 81] on button "Yes" at bounding box center [367, 79] width 130 height 16
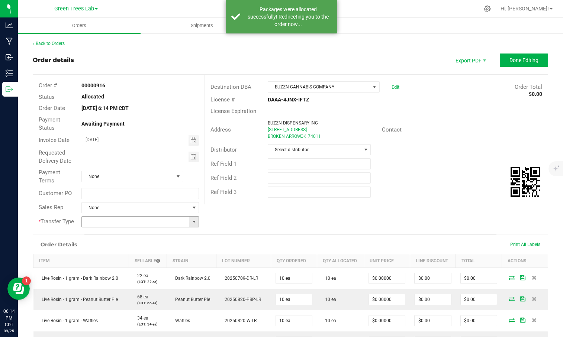
click at [191, 219] on span at bounding box center [194, 222] width 6 height 6
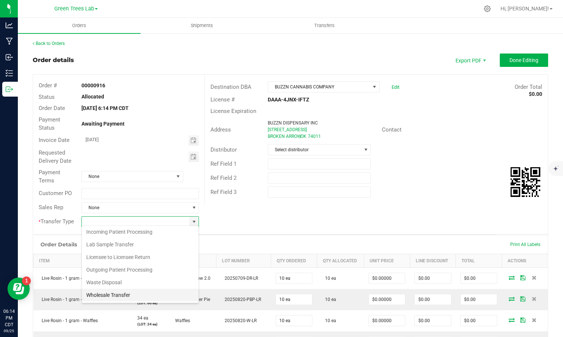
scroll to position [14, 0]
click at [142, 295] on li "Wholesale Transfer" at bounding box center [140, 295] width 117 height 13
type input "Wholesale Transfer"
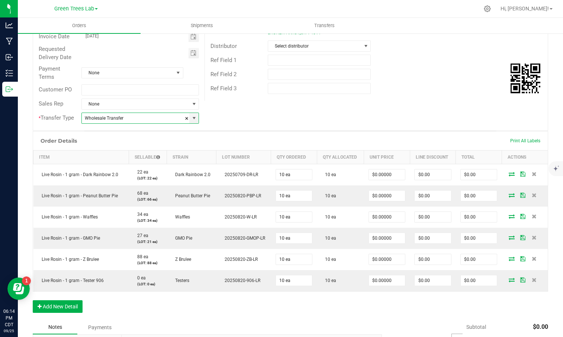
scroll to position [108, 0]
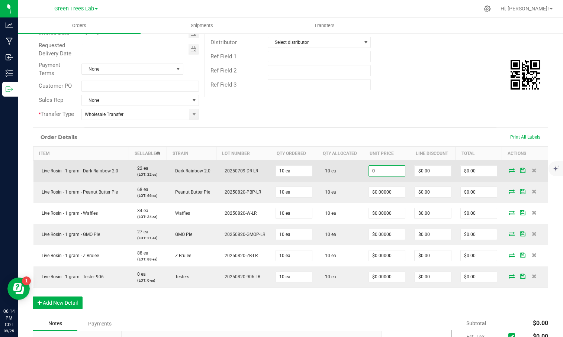
click at [395, 166] on input "0" at bounding box center [387, 171] width 36 height 10
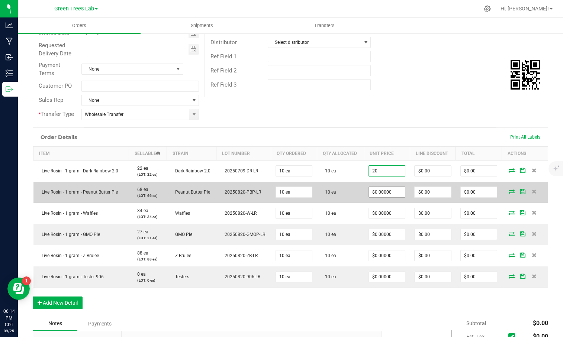
type input "$20.00000"
type input "$200.00"
click at [379, 191] on input "0" at bounding box center [387, 192] width 36 height 10
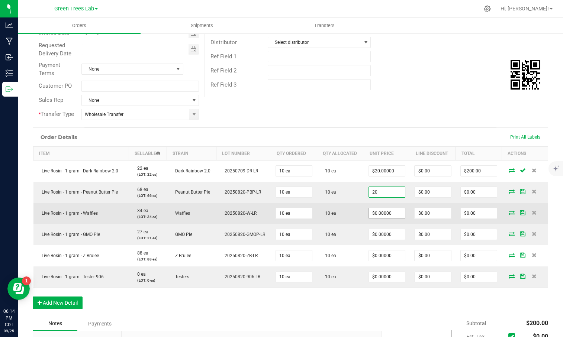
type input "$20.00000"
type input "$200.00"
click at [374, 208] on input "0" at bounding box center [387, 213] width 36 height 10
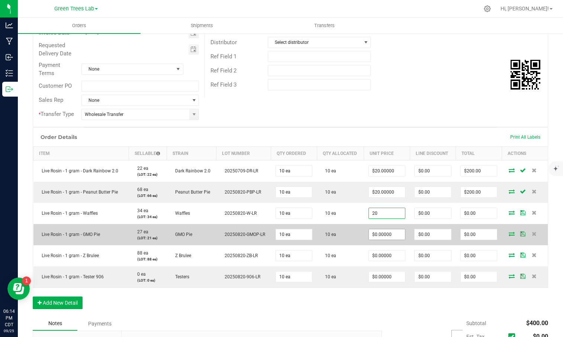
type input "$20.00000"
type input "$200.00"
click at [374, 237] on input "0" at bounding box center [387, 235] width 36 height 10
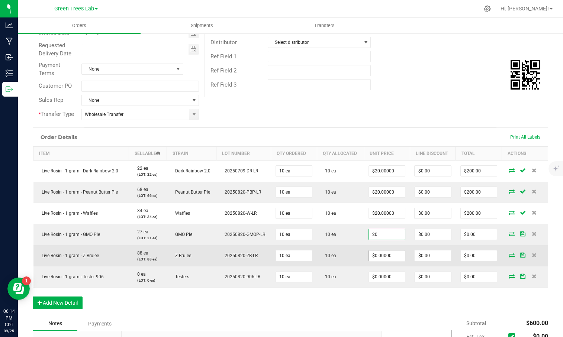
type input "$20.00000"
type input "$200.00"
click at [372, 257] on input "0" at bounding box center [387, 256] width 36 height 10
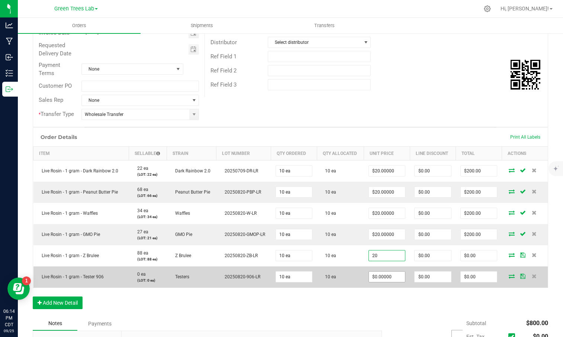
type input "$20.00000"
type input "$200.00"
click at [374, 276] on input "0" at bounding box center [387, 277] width 36 height 10
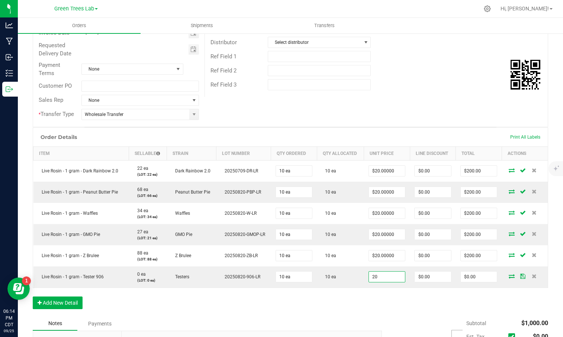
type input "$20.00000"
type input "$200.00"
click at [375, 311] on div "Order Details Print All Labels Item Sellable Strain Lot Number Qty Ordered Qty …" at bounding box center [291, 222] width 516 height 189
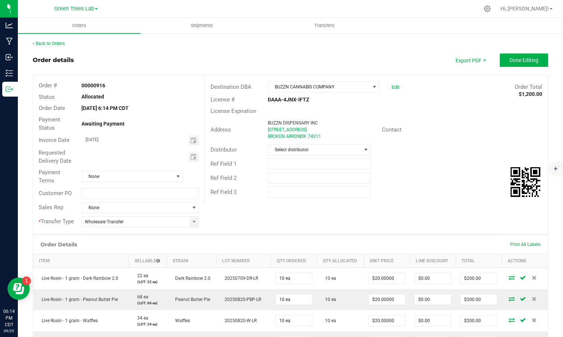
scroll to position [0, 0]
click at [528, 61] on span "Done Editing" at bounding box center [524, 60] width 29 height 6
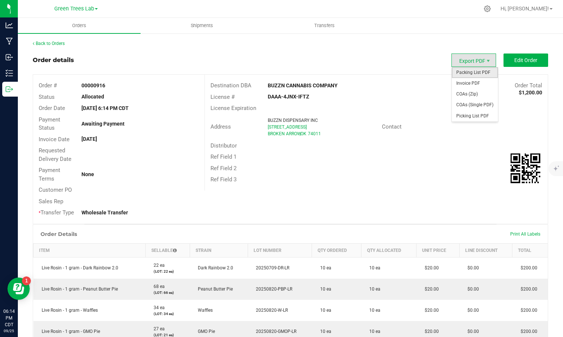
click at [465, 71] on span "Packing List PDF" at bounding box center [475, 72] width 46 height 11
click at [468, 81] on span "Invoice PDF" at bounding box center [475, 83] width 46 height 11
click at [192, 24] on span "Shipments" at bounding box center [202, 25] width 42 height 7
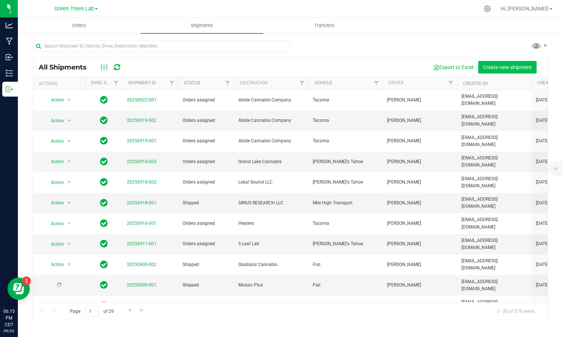
click at [504, 67] on span "Create new shipment" at bounding box center [507, 67] width 49 height 6
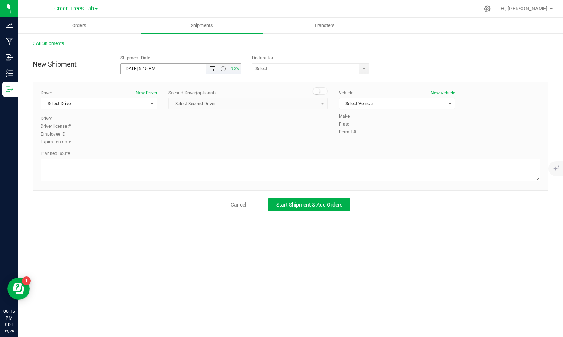
click at [214, 69] on span "Open the date view" at bounding box center [212, 69] width 6 height 6
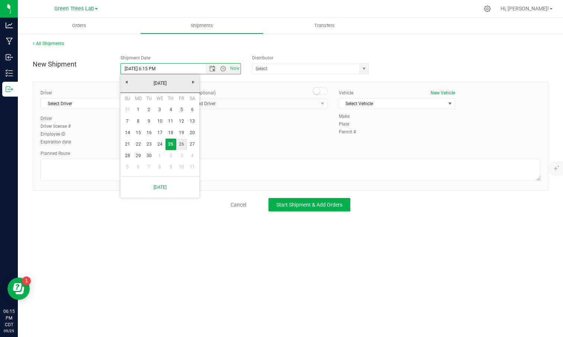
click at [182, 143] on link "26" at bounding box center [181, 145] width 11 height 12
type input "[DATE] 6:15 PM"
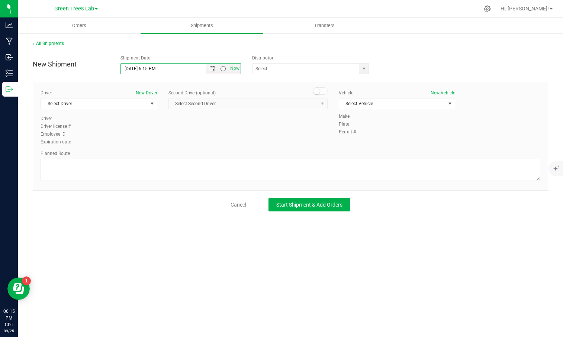
click at [181, 140] on div "Driver New Driver Select Driver Select Driver [PERSON_NAME] [PERSON_NAME] [PERS…" at bounding box center [290, 118] width 511 height 57
click at [105, 103] on span "Select Driver" at bounding box center [94, 104] width 107 height 10
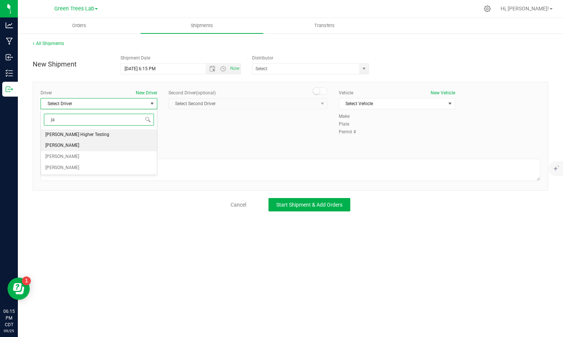
click at [83, 144] on li "[PERSON_NAME]" at bounding box center [99, 145] width 116 height 11
type input "ja"
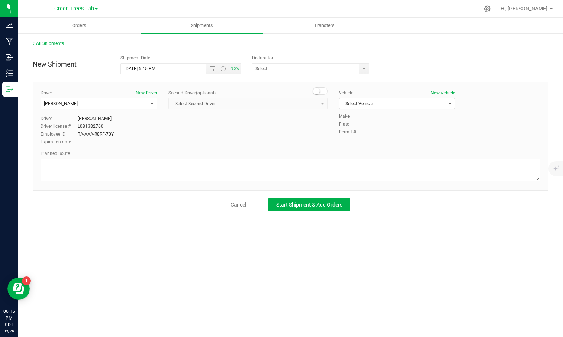
click at [372, 107] on span "Select Vehicle" at bounding box center [392, 104] width 107 height 10
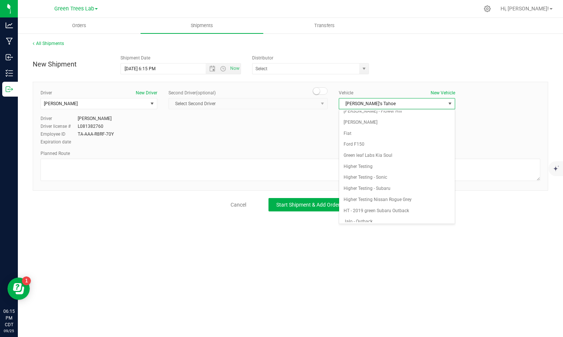
scroll to position [104, 0]
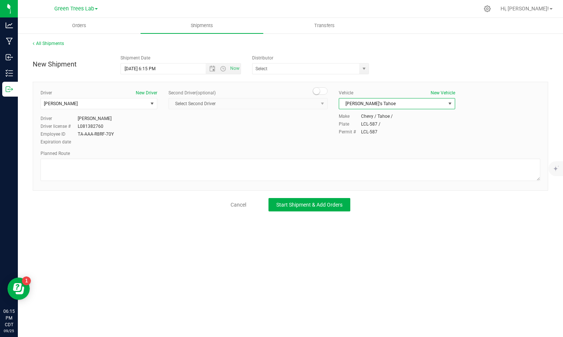
click at [135, 154] on div "Planned Route" at bounding box center [291, 153] width 500 height 7
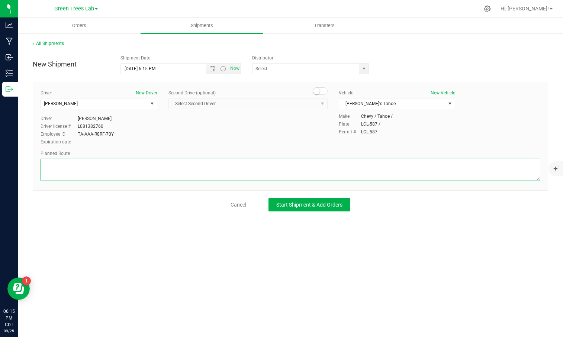
click at [124, 171] on textarea at bounding box center [291, 170] width 500 height 22
type textarea "see GPS"
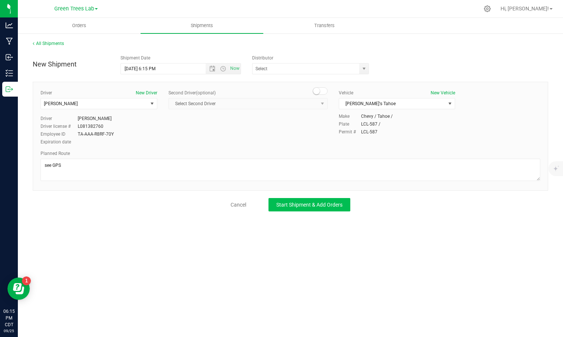
click at [300, 202] on span "Start Shipment & Add Orders" at bounding box center [309, 205] width 66 height 6
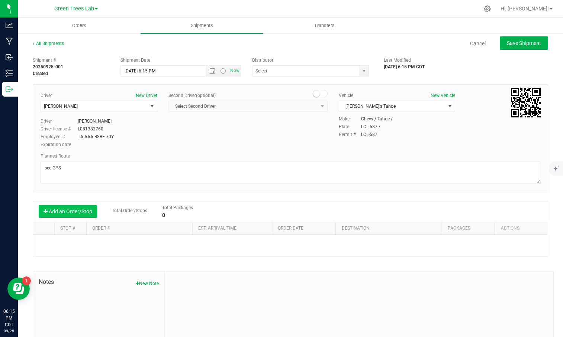
click at [74, 217] on button "Add an Order/Stop" at bounding box center [68, 211] width 58 height 13
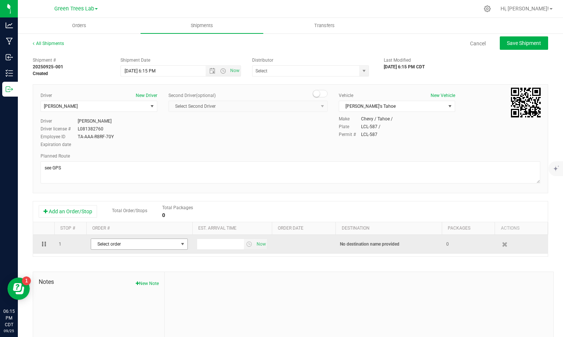
click at [148, 243] on span "Select order" at bounding box center [134, 244] width 87 height 10
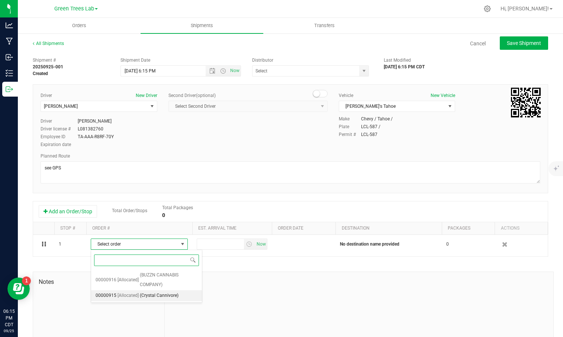
click at [157, 297] on span "(Crystal Cannivore)" at bounding box center [159, 296] width 39 height 10
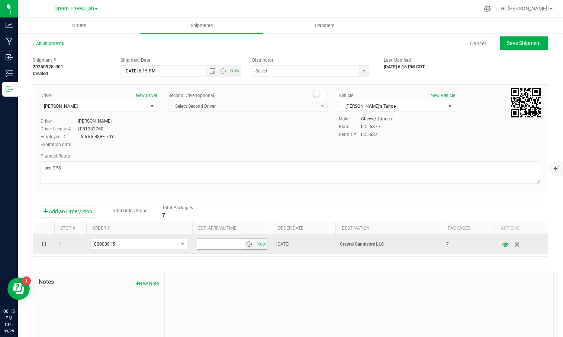
click at [251, 243] on span "select" at bounding box center [249, 244] width 6 height 6
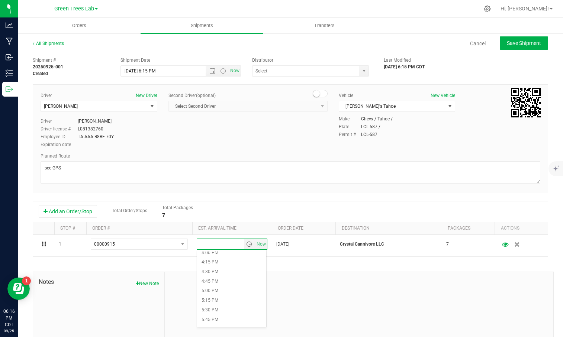
scroll to position [632, 0]
click at [215, 309] on li "6:00 PM" at bounding box center [231, 313] width 69 height 10
click at [254, 294] on div at bounding box center [359, 322] width 389 height 100
click at [222, 72] on span "Open the time view" at bounding box center [223, 71] width 6 height 6
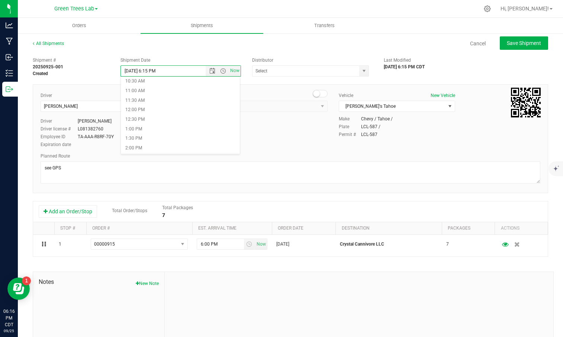
scroll to position [204, 0]
click at [155, 109] on li "12:00 PM" at bounding box center [180, 109] width 119 height 10
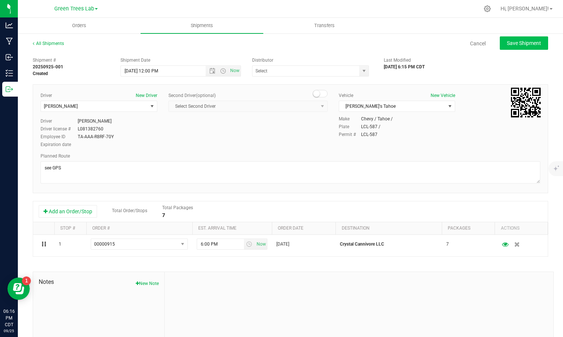
click at [535, 44] on span "Save Shipment" at bounding box center [524, 43] width 34 height 6
type input "[DATE] 5:00 PM"
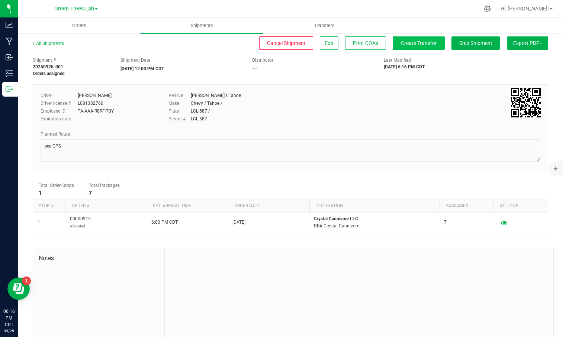
click at [417, 45] on span "Create Transfer" at bounding box center [419, 43] width 36 height 6
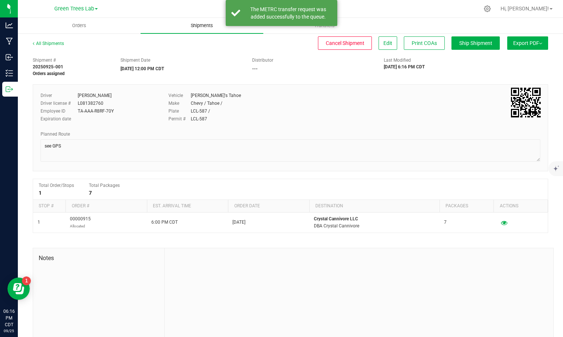
click at [195, 25] on span "Shipments" at bounding box center [202, 25] width 42 height 7
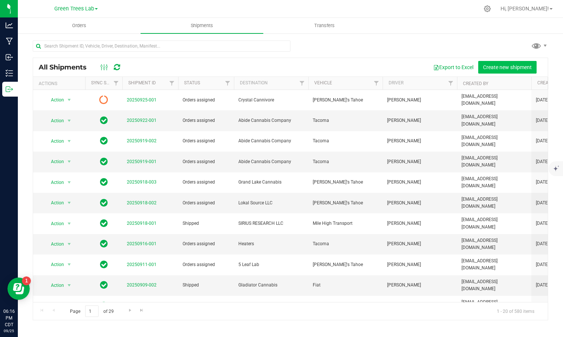
click at [496, 65] on span "Create new shipment" at bounding box center [507, 67] width 49 height 6
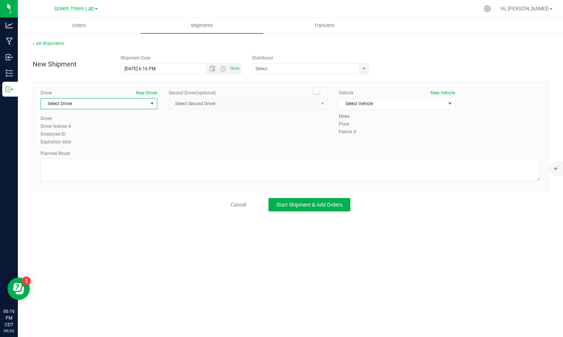
click at [81, 106] on span "Select Driver" at bounding box center [94, 104] width 107 height 10
click at [76, 136] on li "[PERSON_NAME]" at bounding box center [99, 134] width 116 height 11
type input "[PERSON_NAME]"
click at [388, 102] on span "Select Vehicle" at bounding box center [392, 104] width 107 height 10
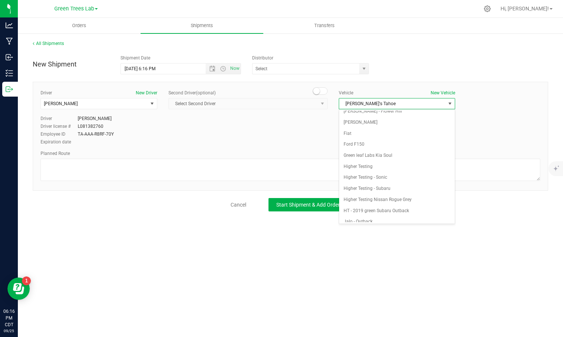
scroll to position [104, 0]
click at [367, 218] on li "[PERSON_NAME]'s Tahoe" at bounding box center [397, 222] width 116 height 11
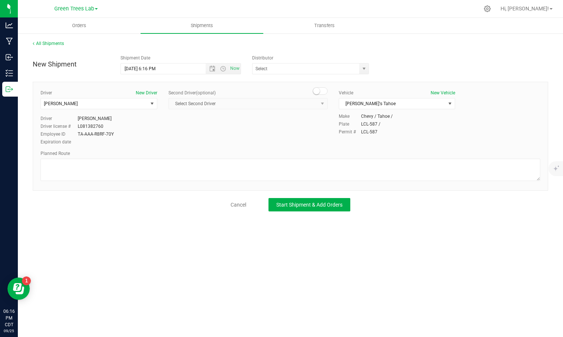
click at [320, 156] on div "Planned Route" at bounding box center [291, 153] width 500 height 7
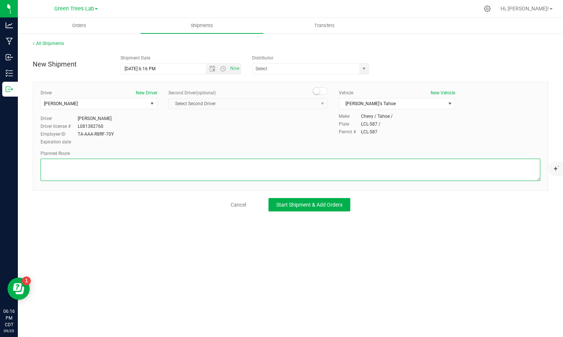
click at [313, 166] on textarea at bounding box center [291, 170] width 500 height 22
type textarea "see GPS"
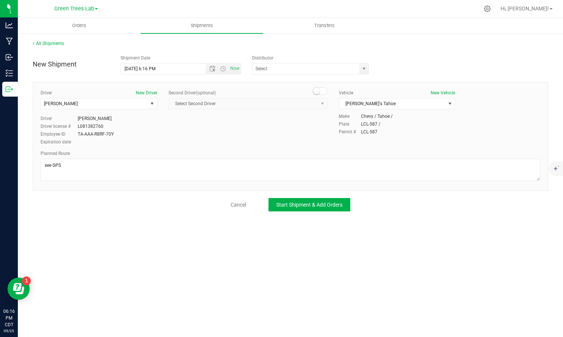
click at [324, 217] on div "All Shipments New Shipment Shipment Date [DATE] 6:16 PM Now Distributor Elevate…" at bounding box center [290, 126] width 545 height 186
click at [317, 204] on span "Start Shipment & Add Orders" at bounding box center [309, 205] width 66 height 6
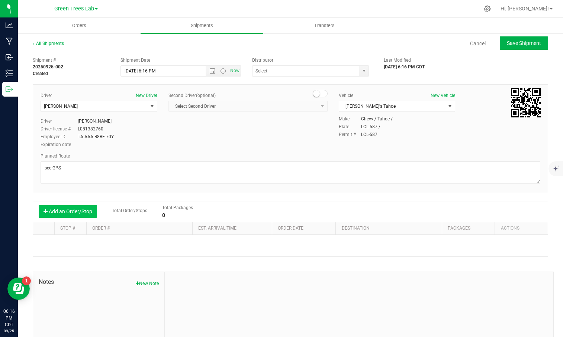
click at [77, 214] on button "Add an Order/Stop" at bounding box center [68, 211] width 58 height 13
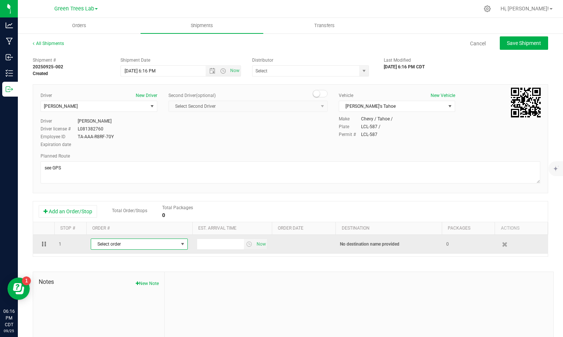
click at [107, 244] on span "Select order" at bounding box center [134, 244] width 87 height 10
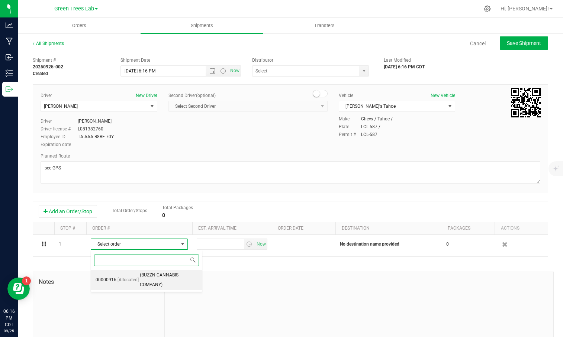
click at [142, 279] on span "(BUZZN CANNABIS COMPANY)" at bounding box center [169, 280] width 58 height 19
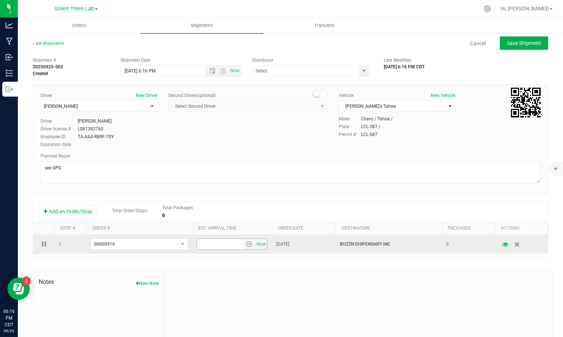
click at [247, 244] on span "select" at bounding box center [249, 244] width 6 height 6
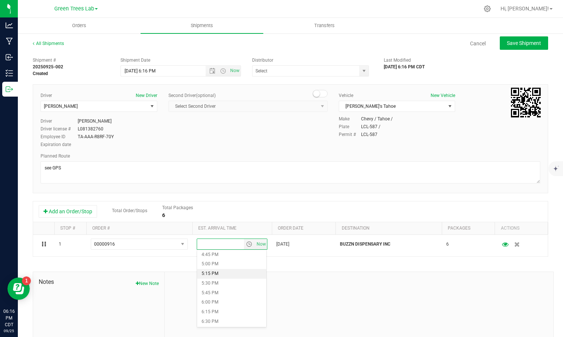
scroll to position [644, 0]
click at [215, 306] on li "6:15 PM" at bounding box center [231, 310] width 69 height 10
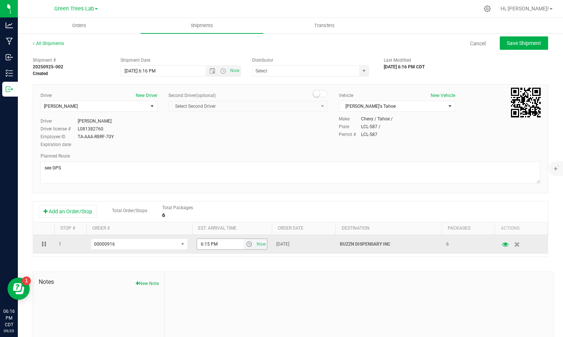
click at [221, 246] on input "6:15 PM" at bounding box center [220, 244] width 47 height 10
click at [251, 243] on span "select" at bounding box center [249, 244] width 6 height 6
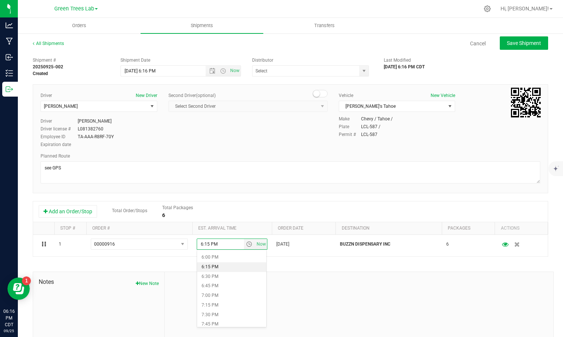
scroll to position [686, 0]
click at [210, 254] on li "6:00 PM" at bounding box center [231, 259] width 69 height 10
click at [215, 70] on span "Open the date view" at bounding box center [212, 71] width 6 height 6
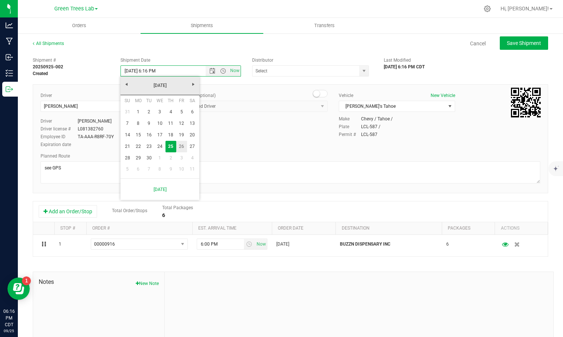
click at [181, 148] on link "26" at bounding box center [181, 147] width 11 height 12
click at [157, 71] on input "[DATE] 6:16 PM" at bounding box center [169, 71] width 97 height 10
click at [222, 73] on span "Open the time view" at bounding box center [223, 71] width 6 height 6
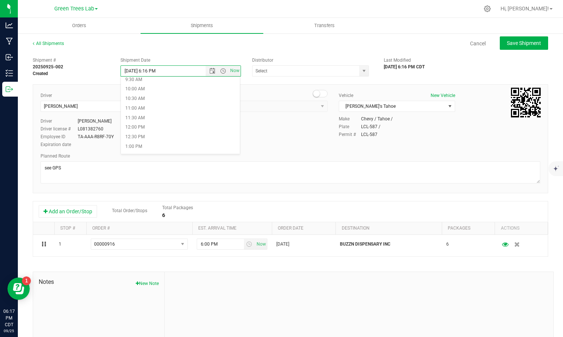
scroll to position [185, 0]
click at [154, 128] on li "12:00 PM" at bounding box center [180, 127] width 119 height 10
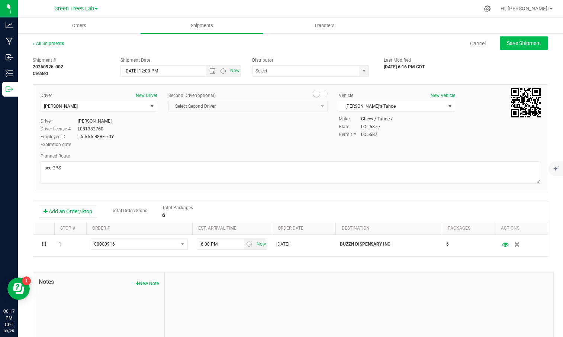
click at [531, 43] on span "Save Shipment" at bounding box center [524, 43] width 34 height 6
type input "[DATE] 5:00 PM"
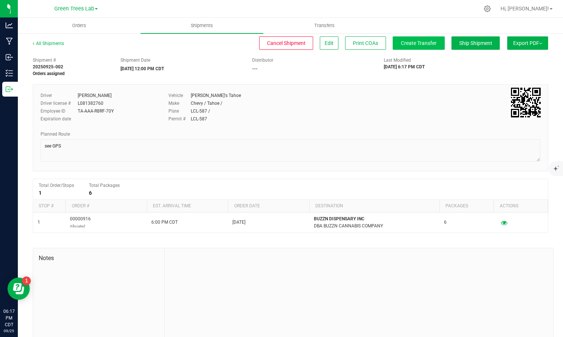
click at [408, 38] on button "Create Transfer" at bounding box center [419, 42] width 52 height 13
